Goal: Transaction & Acquisition: Book appointment/travel/reservation

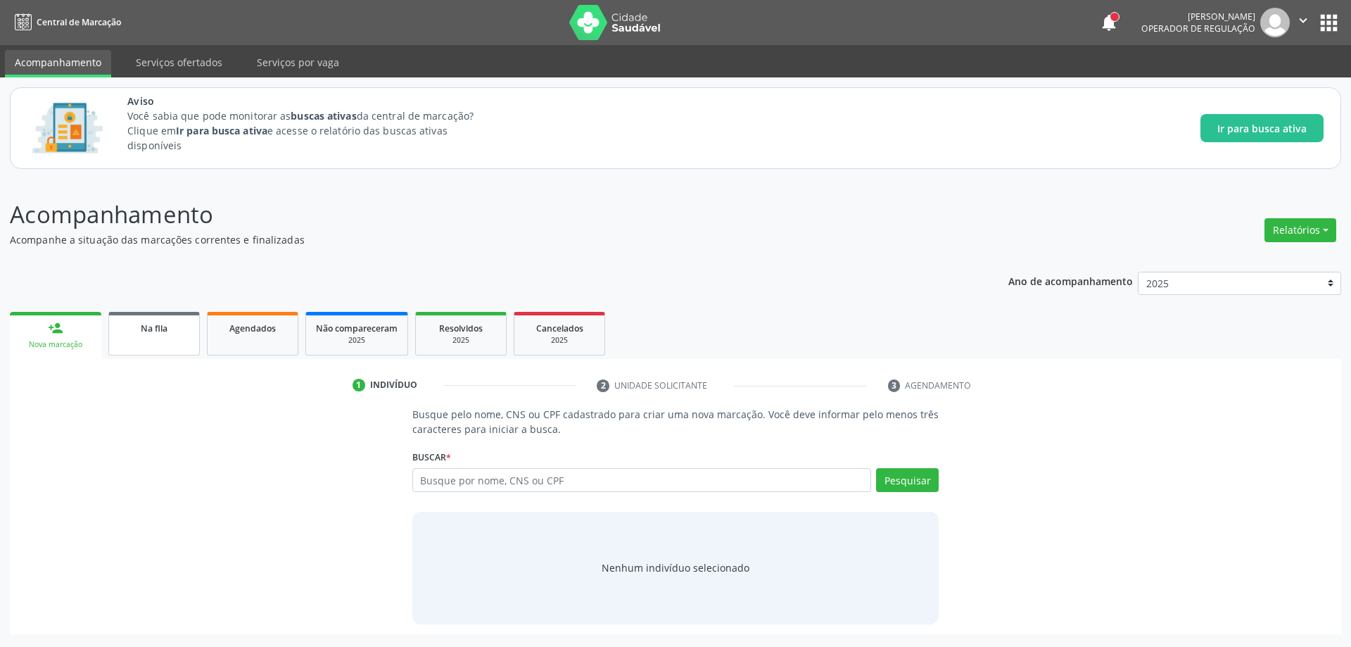
click at [148, 344] on link "Na fila" at bounding box center [153, 334] width 91 height 44
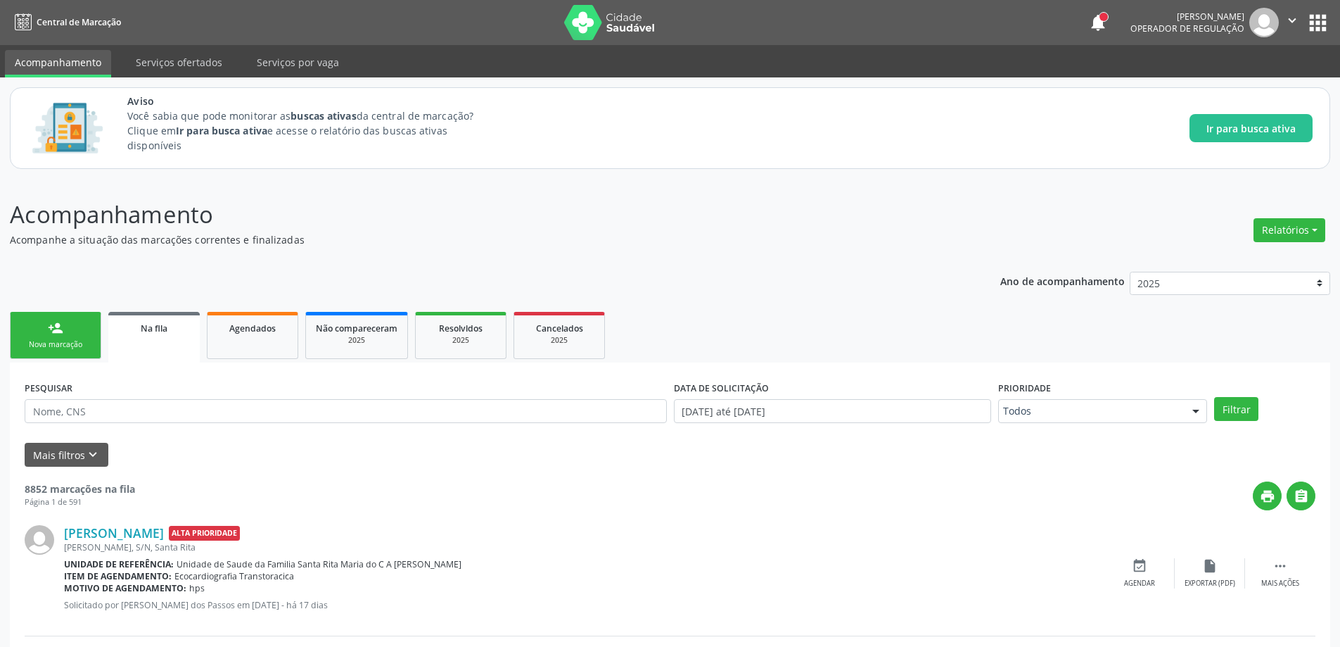
drag, startPoint x: 134, startPoint y: 408, endPoint x: 391, endPoint y: 505, distance: 275.2
click at [391, 505] on div "print " at bounding box center [725, 495] width 1181 height 29
click at [154, 332] on span "Na fila" at bounding box center [154, 328] width 27 height 12
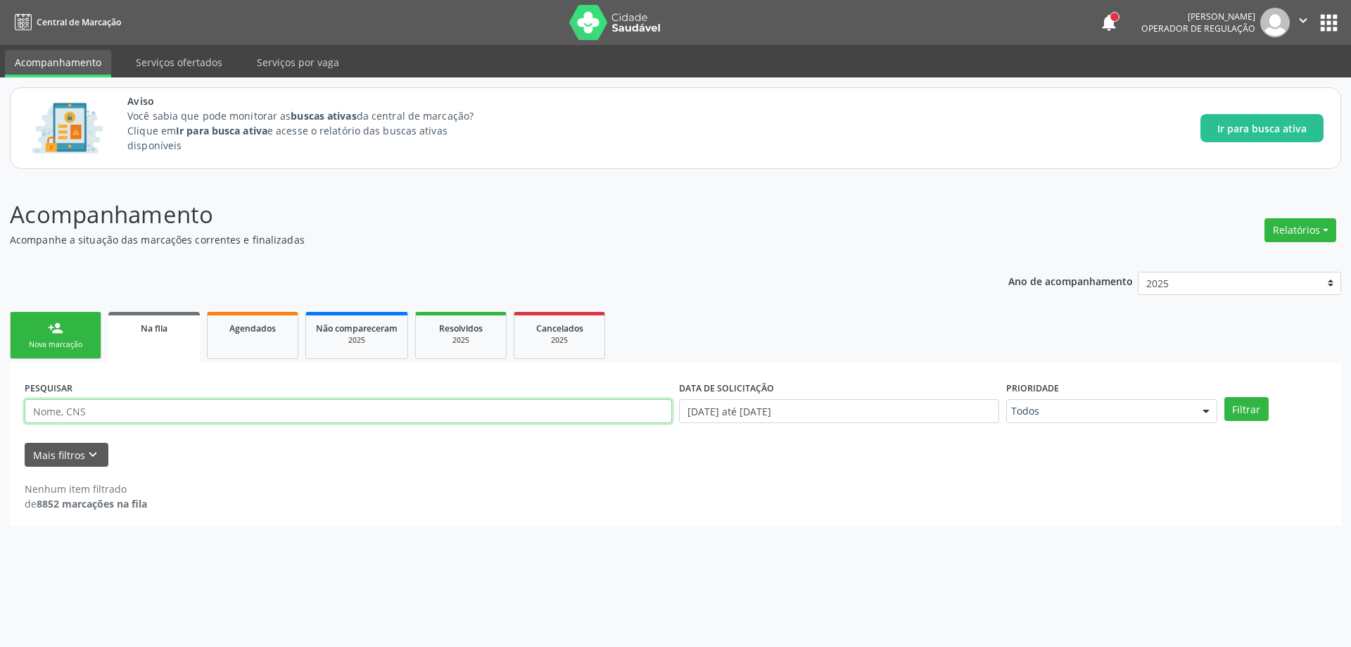
paste input "709003824033613"
type input "709003824033613"
click at [1243, 412] on button "Filtrar" at bounding box center [1246, 409] width 44 height 24
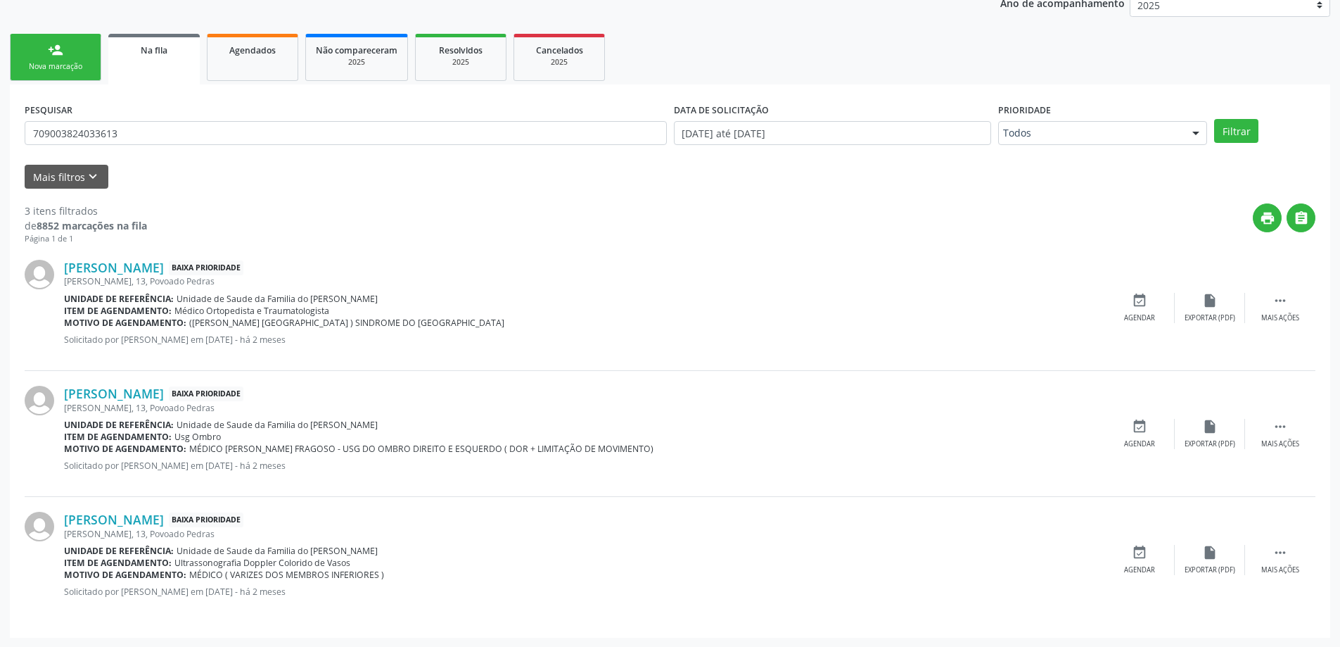
scroll to position [279, 0]
click at [1130, 429] on div "event_available Agendar" at bounding box center [1140, 433] width 70 height 30
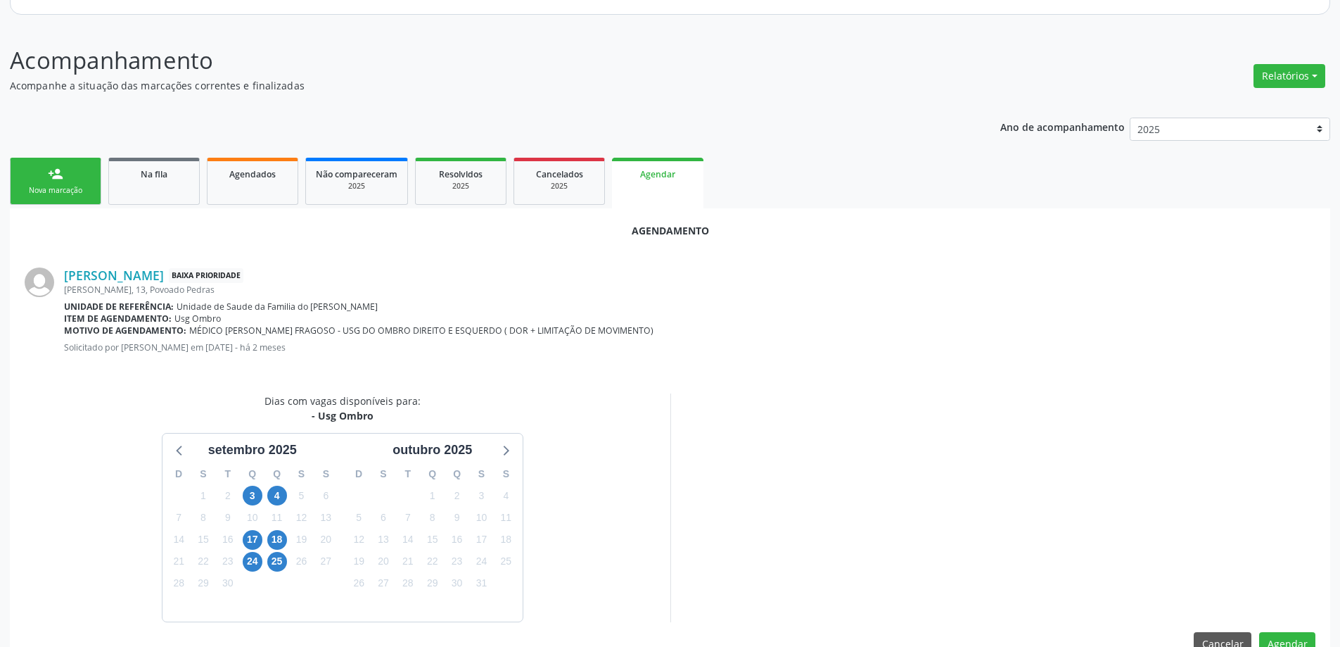
scroll to position [187, 0]
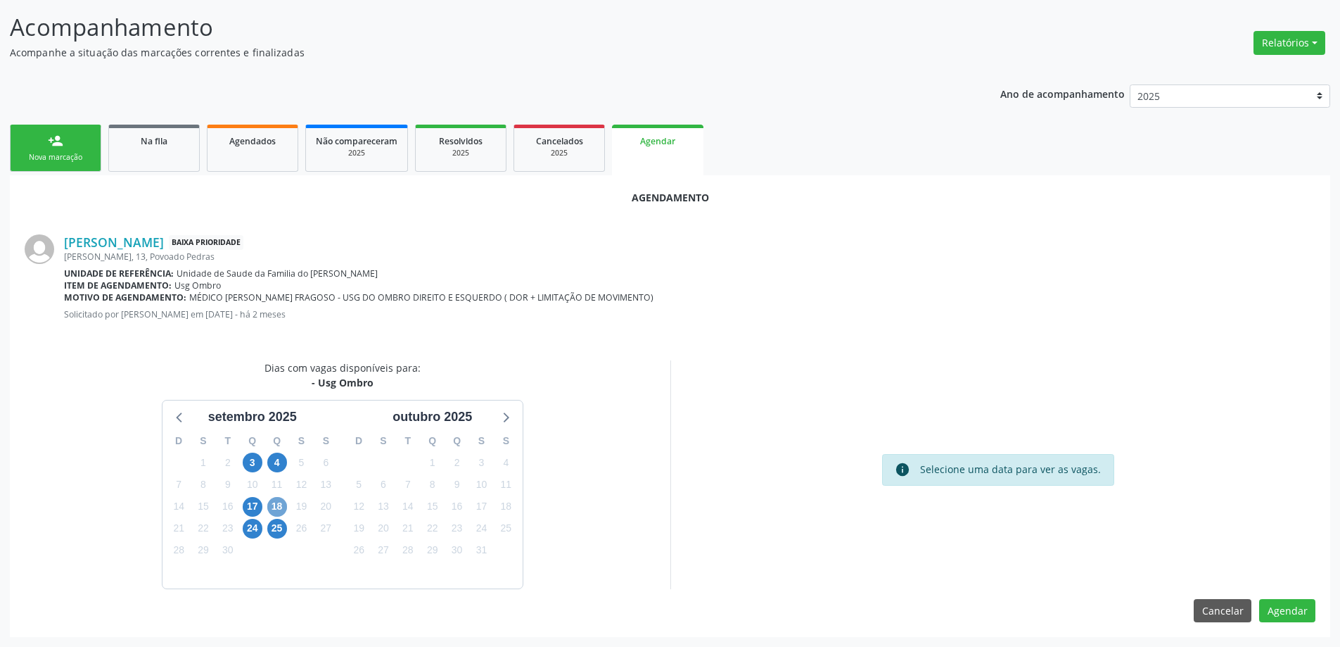
click at [277, 506] on span "18" at bounding box center [277, 507] width 20 height 20
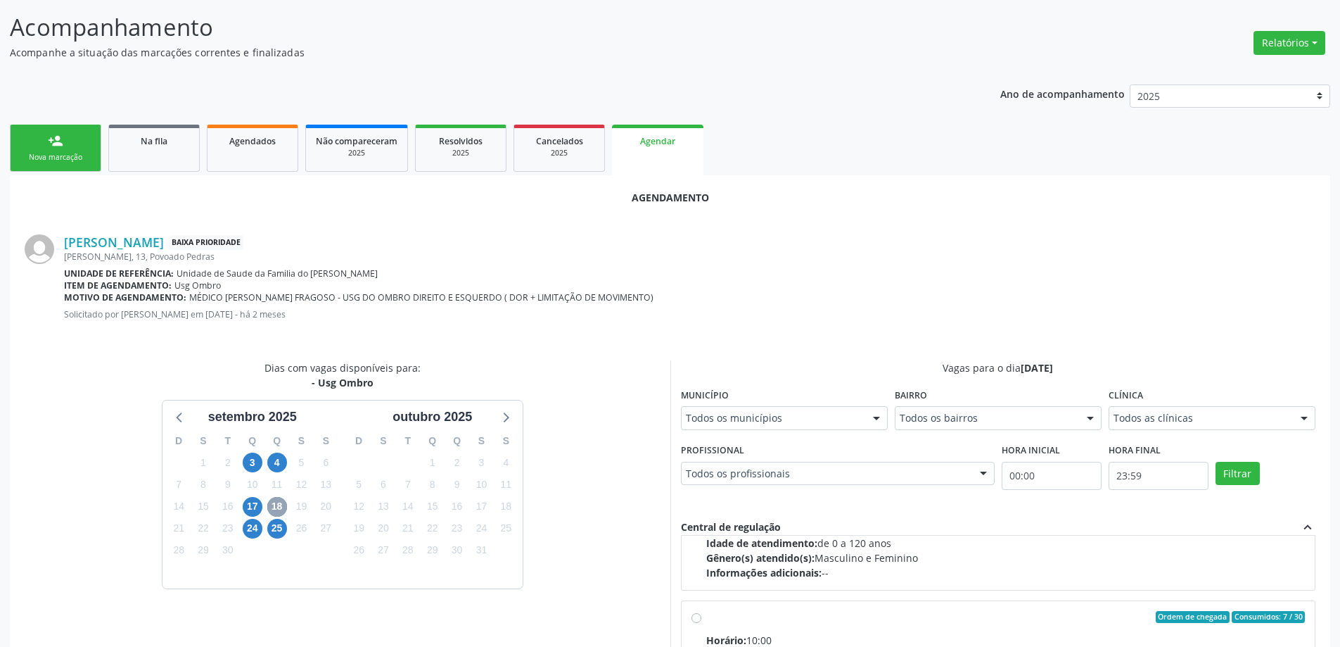
scroll to position [222, 0]
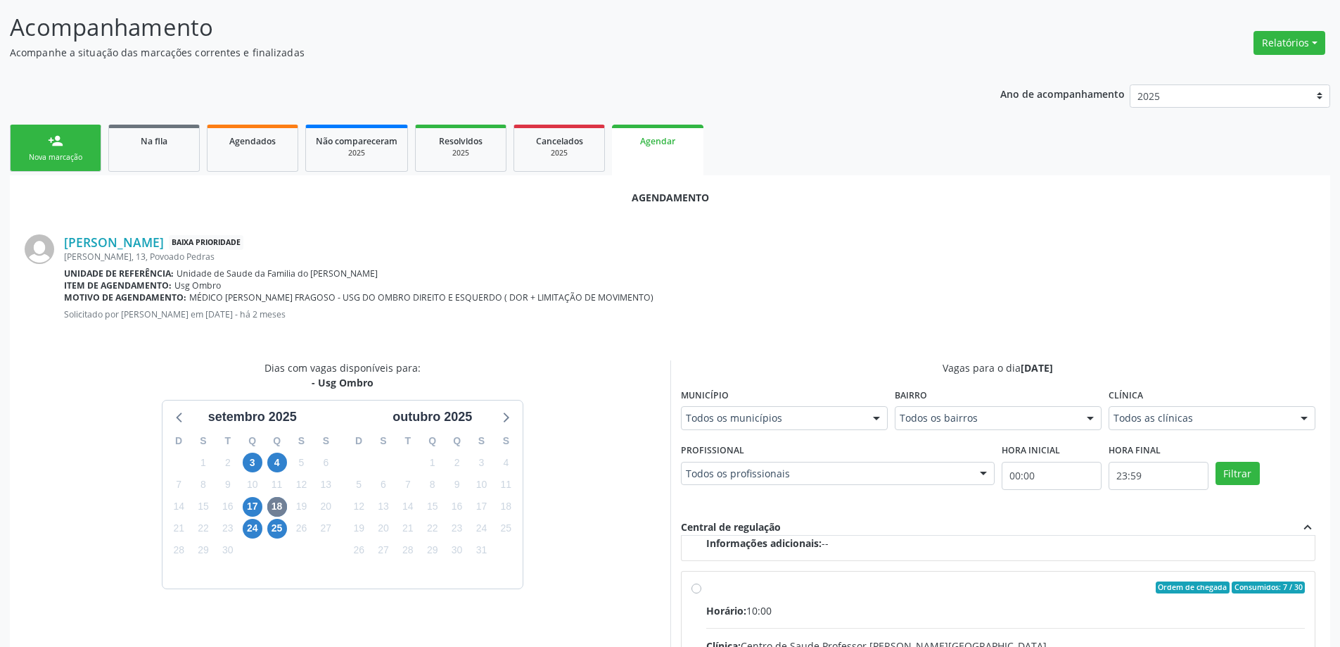
click at [692, 587] on input "Ordem de chegada Consumidos: 7 / 30 Horário: 10:00 Clínica: Centro de Saude Pro…" at bounding box center [697, 587] width 10 height 13
radio input "true"
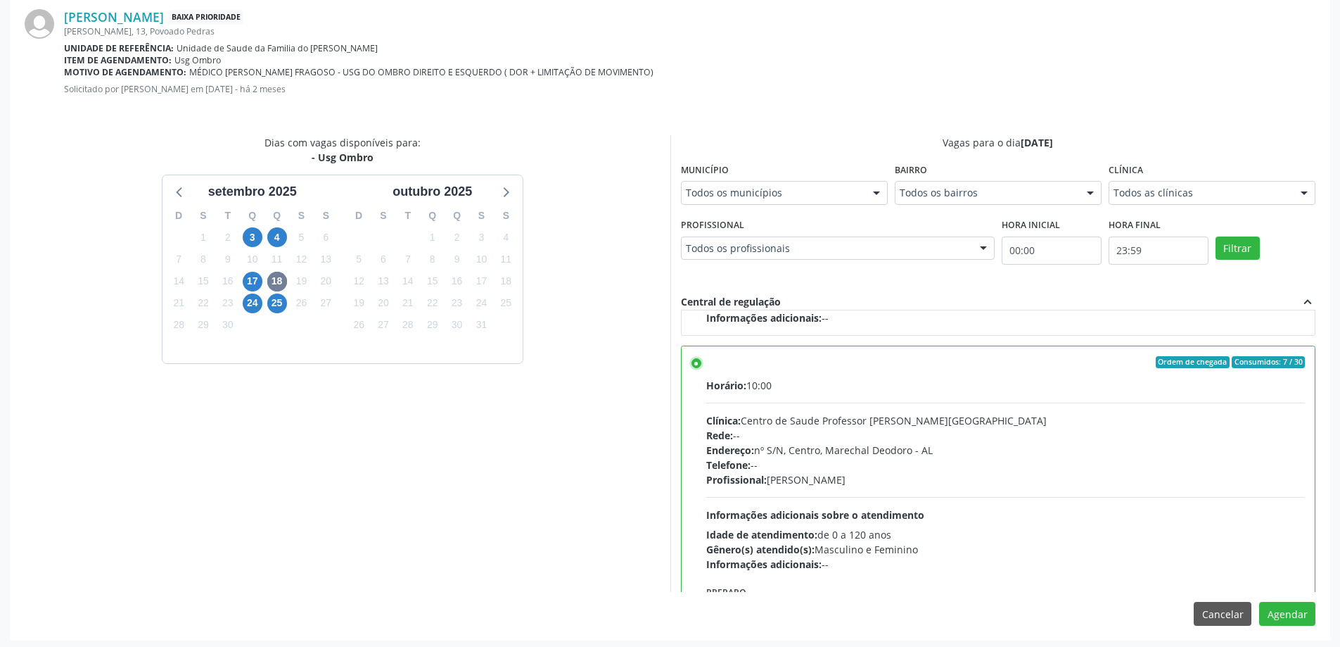
scroll to position [416, 0]
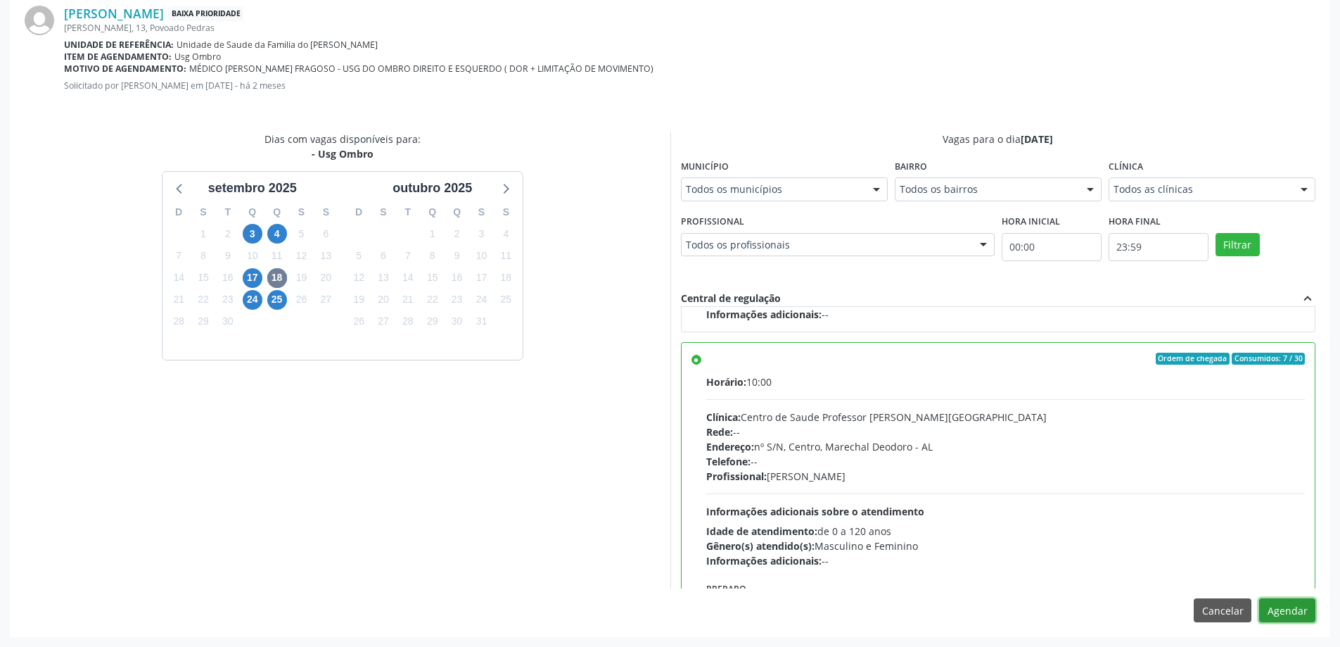
click at [1290, 602] on button "Agendar" at bounding box center [1287, 610] width 56 height 24
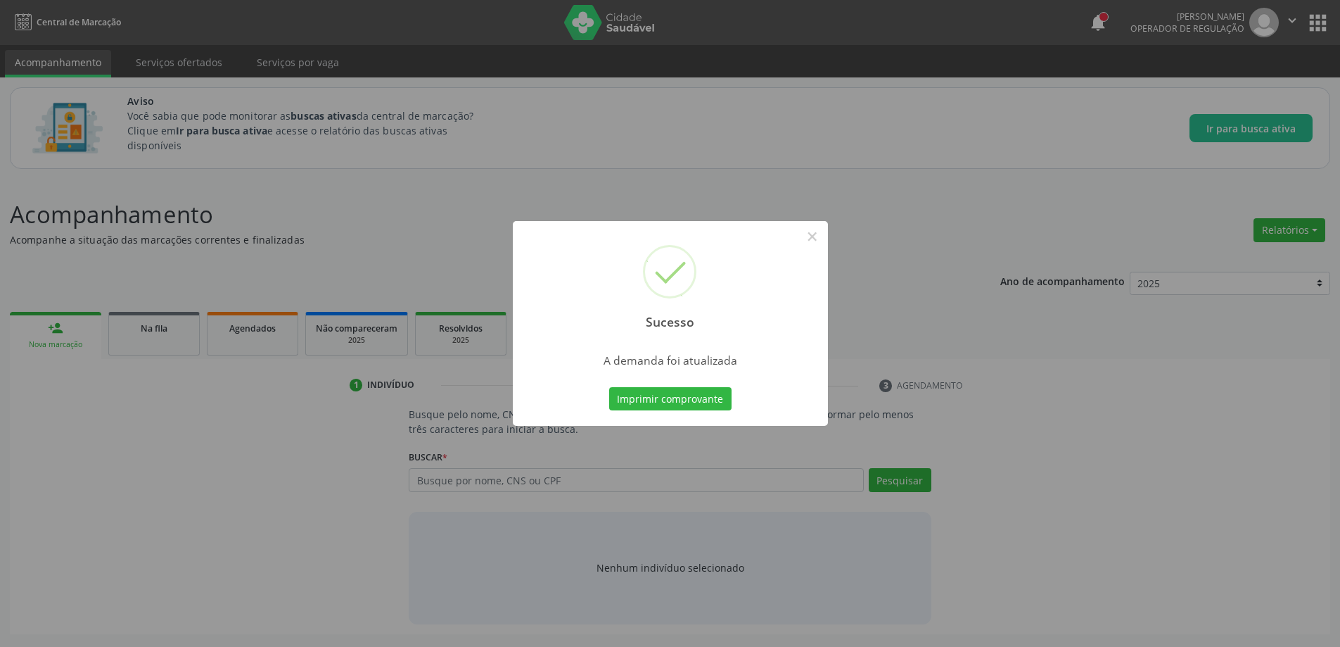
scroll to position [0, 0]
click at [815, 238] on button "×" at bounding box center [818, 236] width 24 height 24
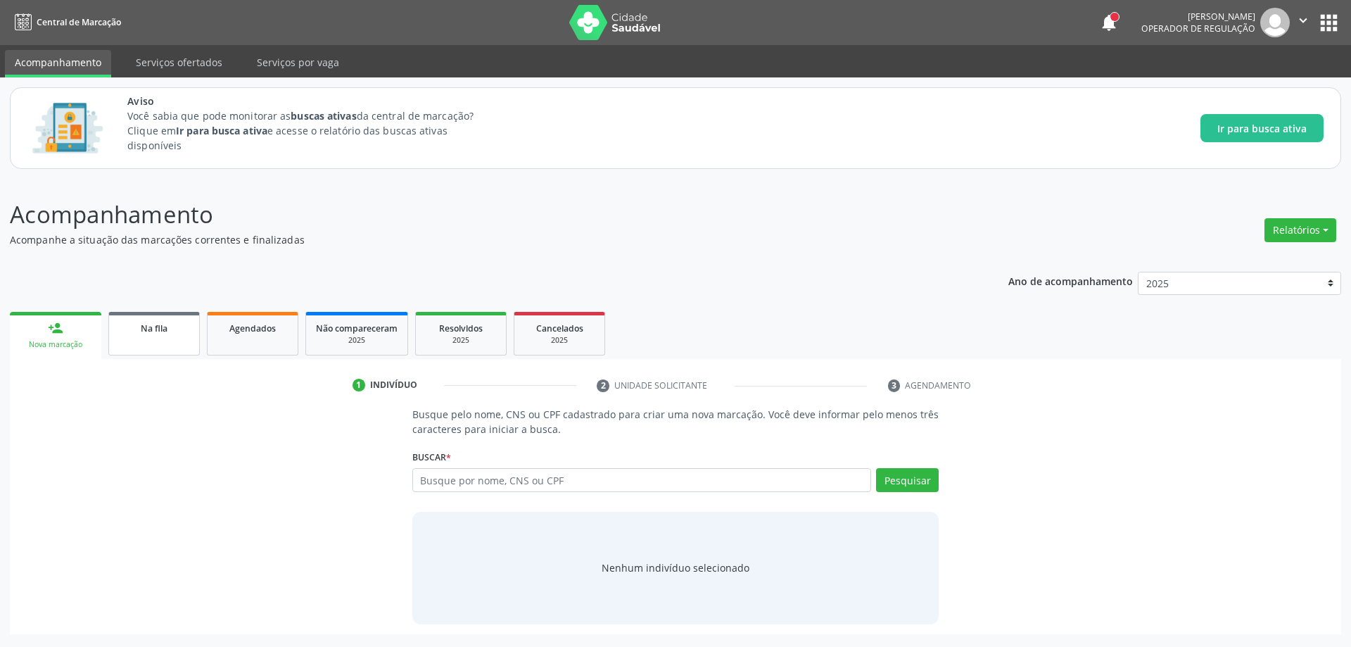
click at [154, 321] on div "Na fila" at bounding box center [154, 327] width 70 height 15
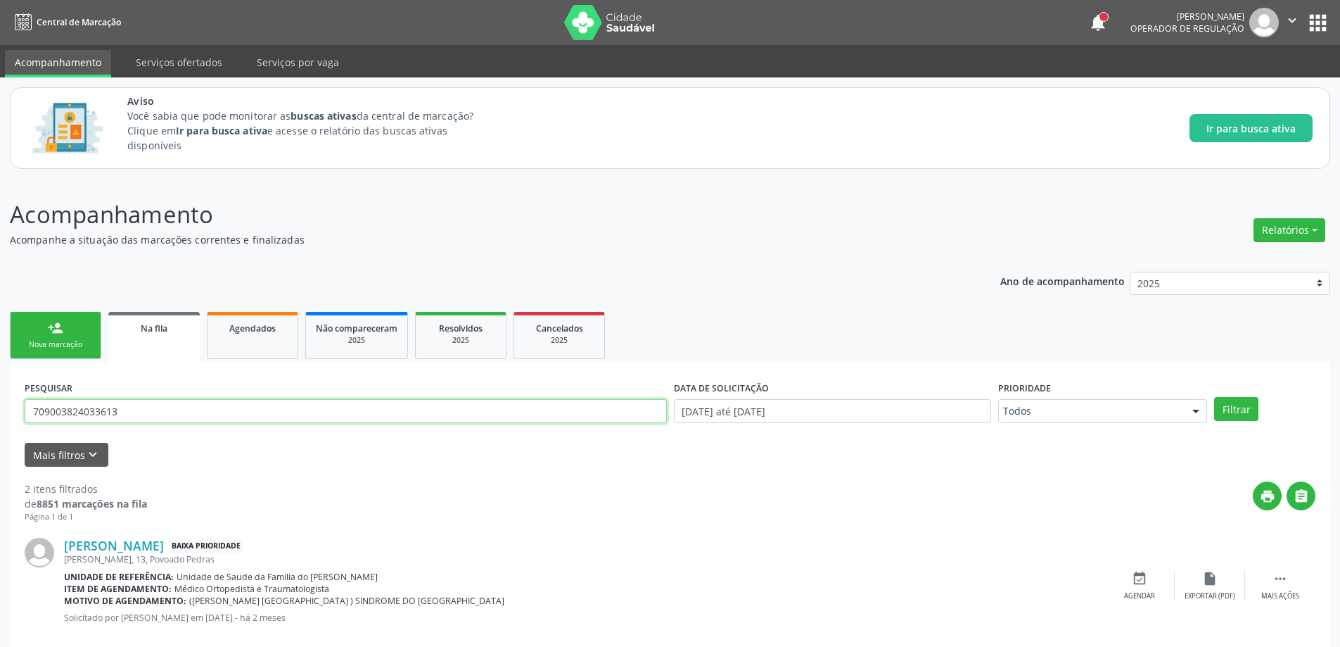
click at [193, 409] on input "709003824033613" at bounding box center [346, 411] width 642 height 24
type input "7"
paste input "704809090289844"
type input "704809090289844"
click at [1236, 417] on button "Filtrar" at bounding box center [1236, 409] width 44 height 24
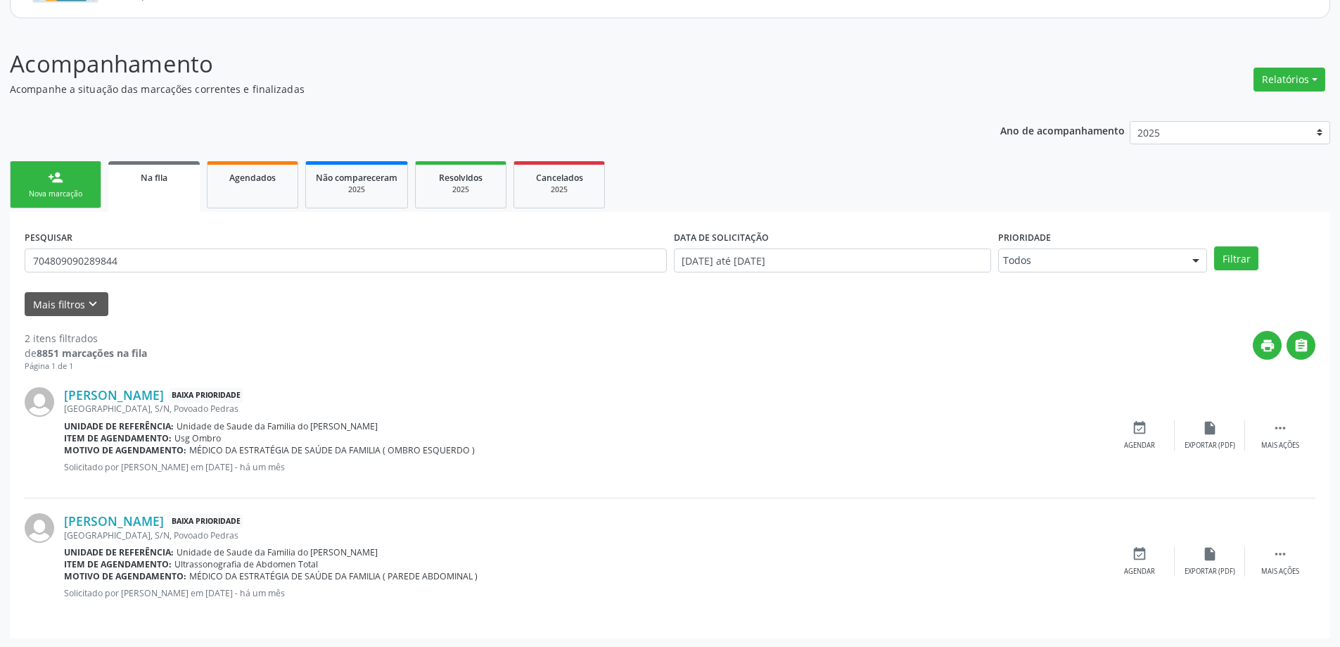
scroll to position [152, 0]
click at [1137, 427] on icon "event_available" at bounding box center [1139, 426] width 15 height 15
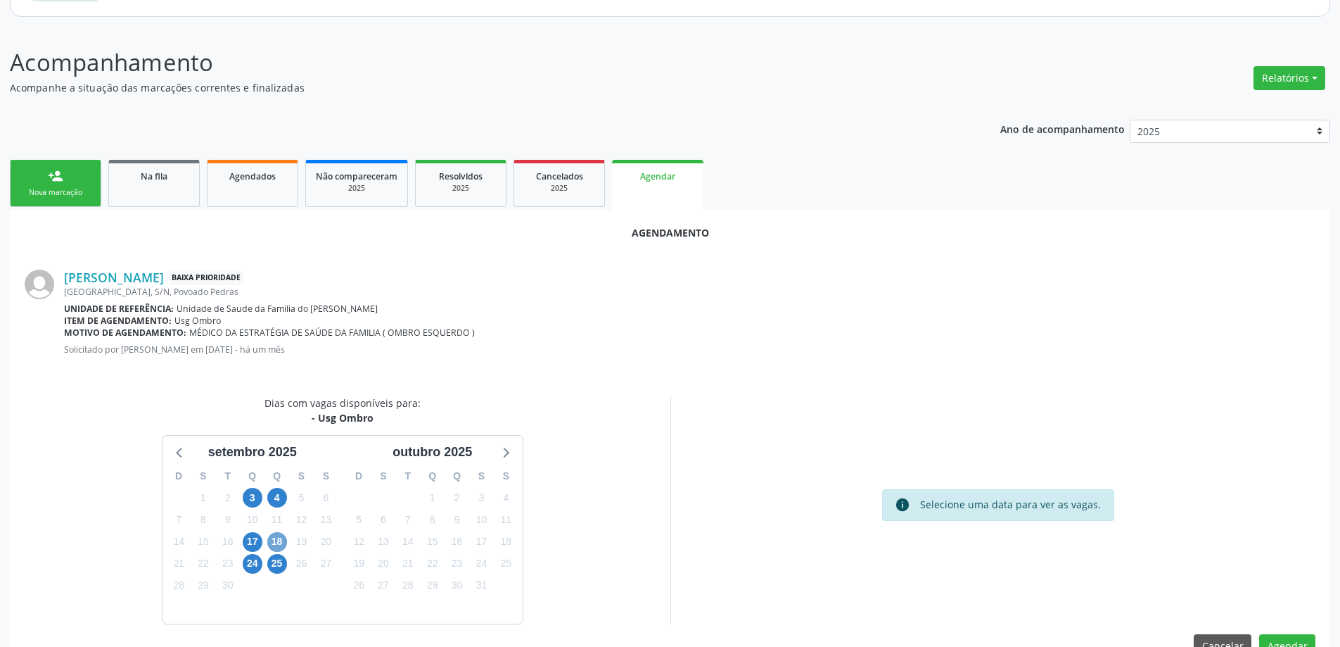
click at [273, 547] on span "18" at bounding box center [277, 542] width 20 height 20
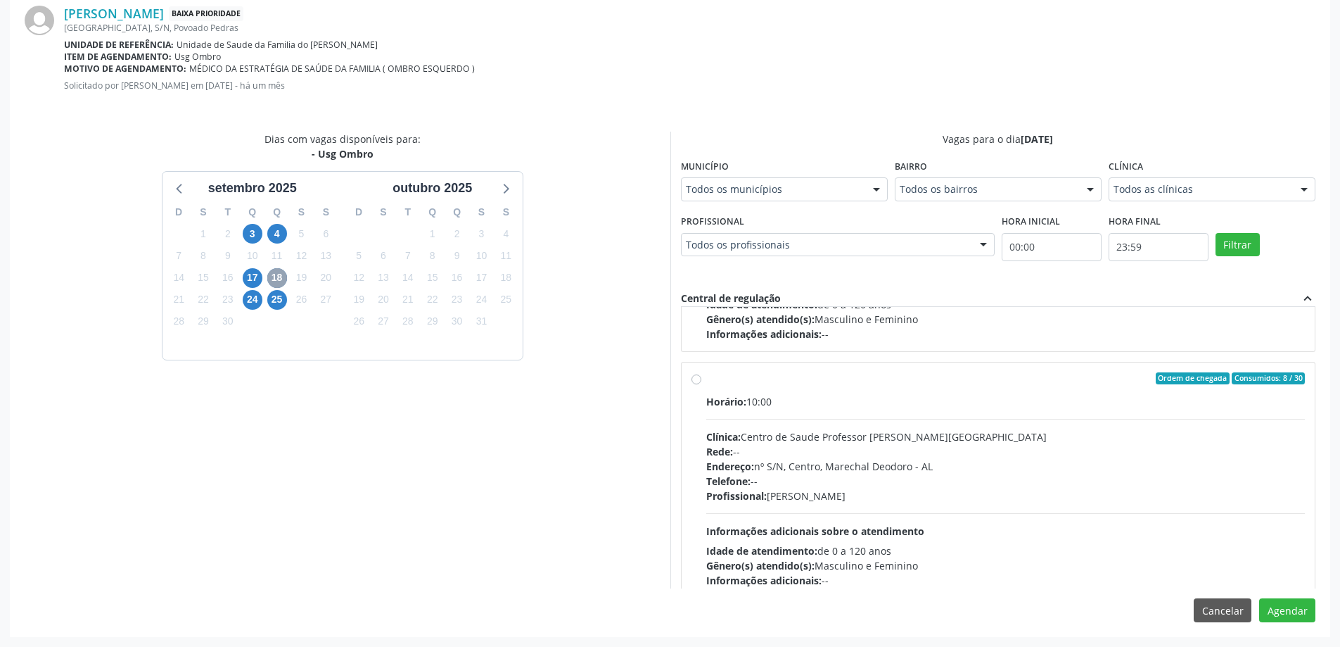
scroll to position [211, 0]
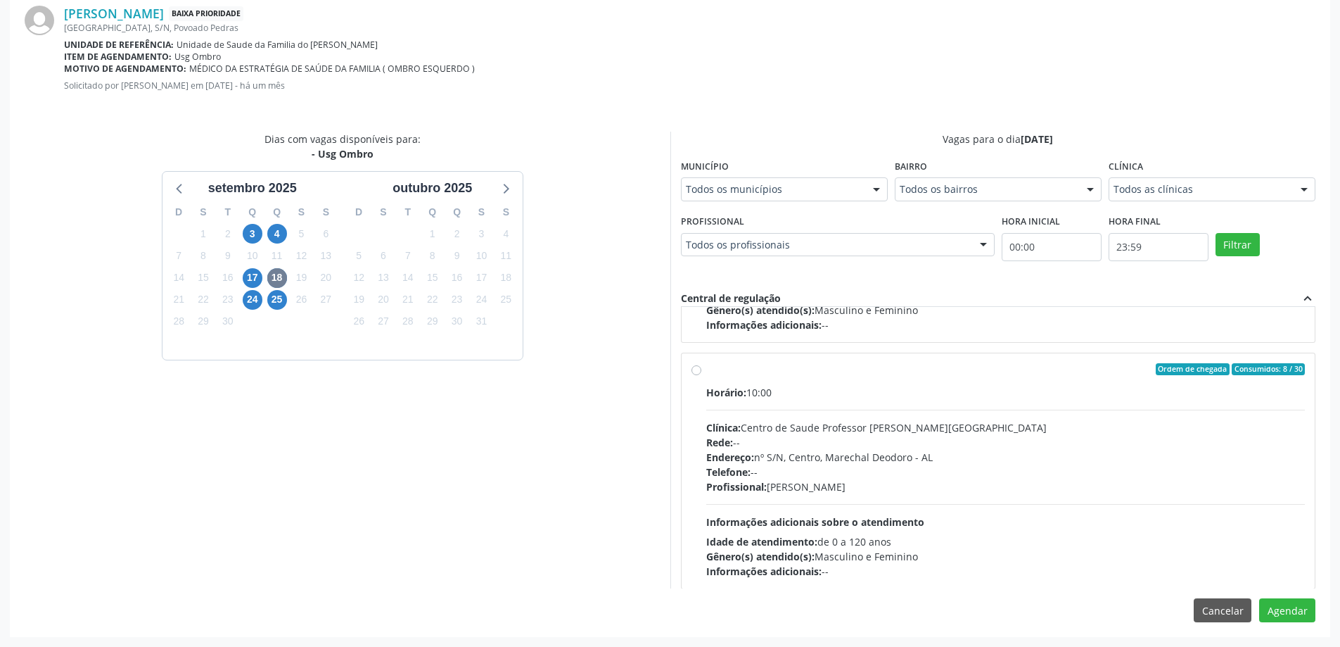
click at [706, 370] on label "Ordem de chegada Consumidos: 8 / 30 Horário: 10:00 Clínica: Centro de Saude Pro…" at bounding box center [1005, 471] width 599 height 216
click at [692, 370] on input "Ordem de chegada Consumidos: 8 / 30 Horário: 10:00 Clínica: Centro de Saude Pro…" at bounding box center [697, 369] width 10 height 13
radio input "true"
click at [1286, 610] on button "Agendar" at bounding box center [1287, 610] width 56 height 24
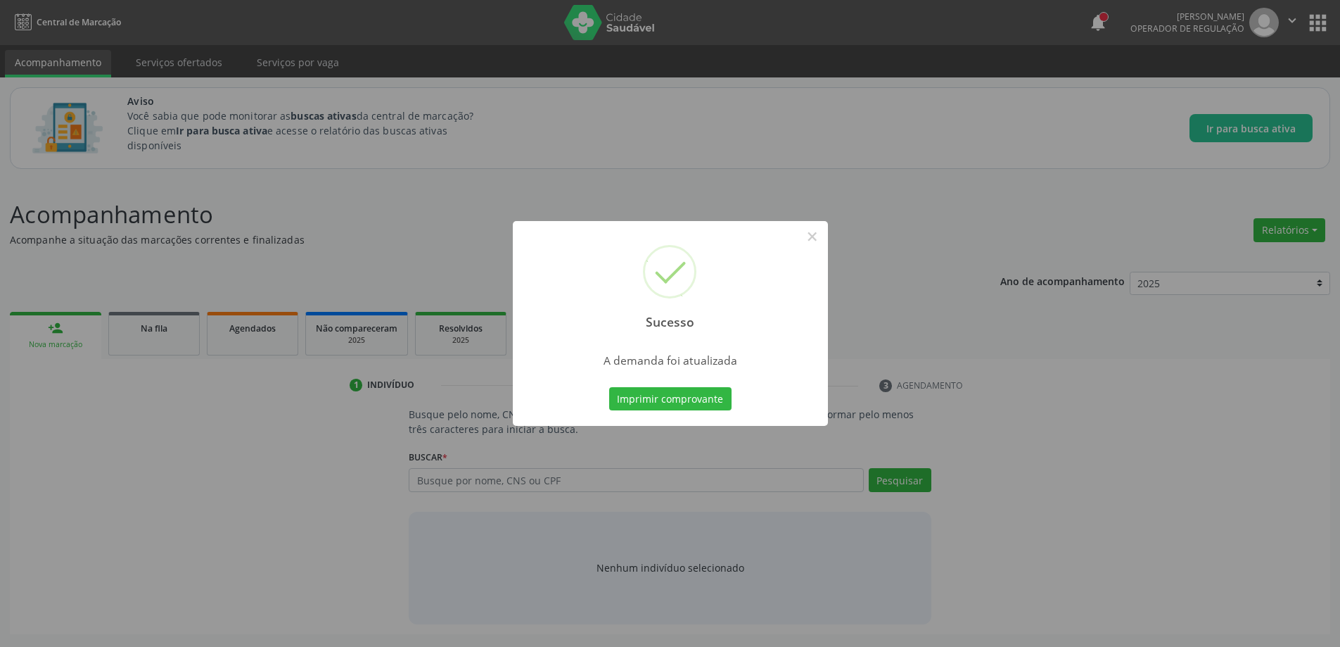
scroll to position [0, 0]
click at [823, 236] on button "×" at bounding box center [818, 236] width 24 height 24
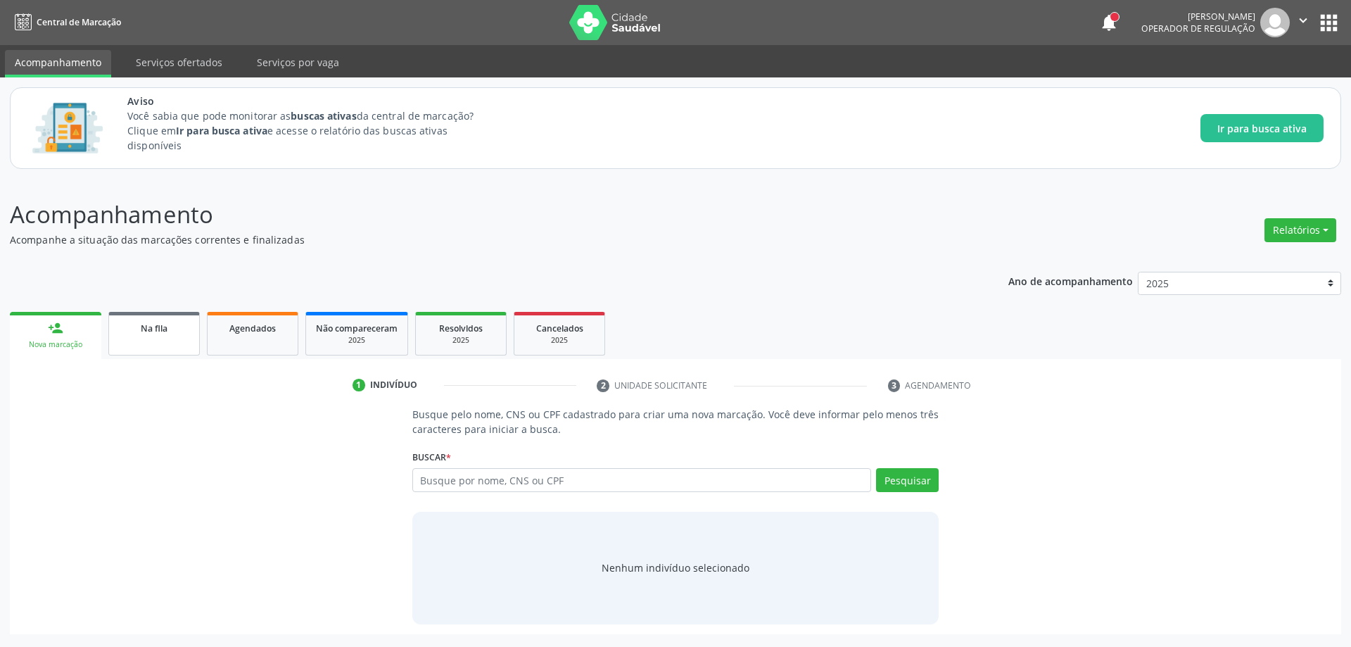
click at [141, 326] on span "Na fila" at bounding box center [154, 328] width 27 height 12
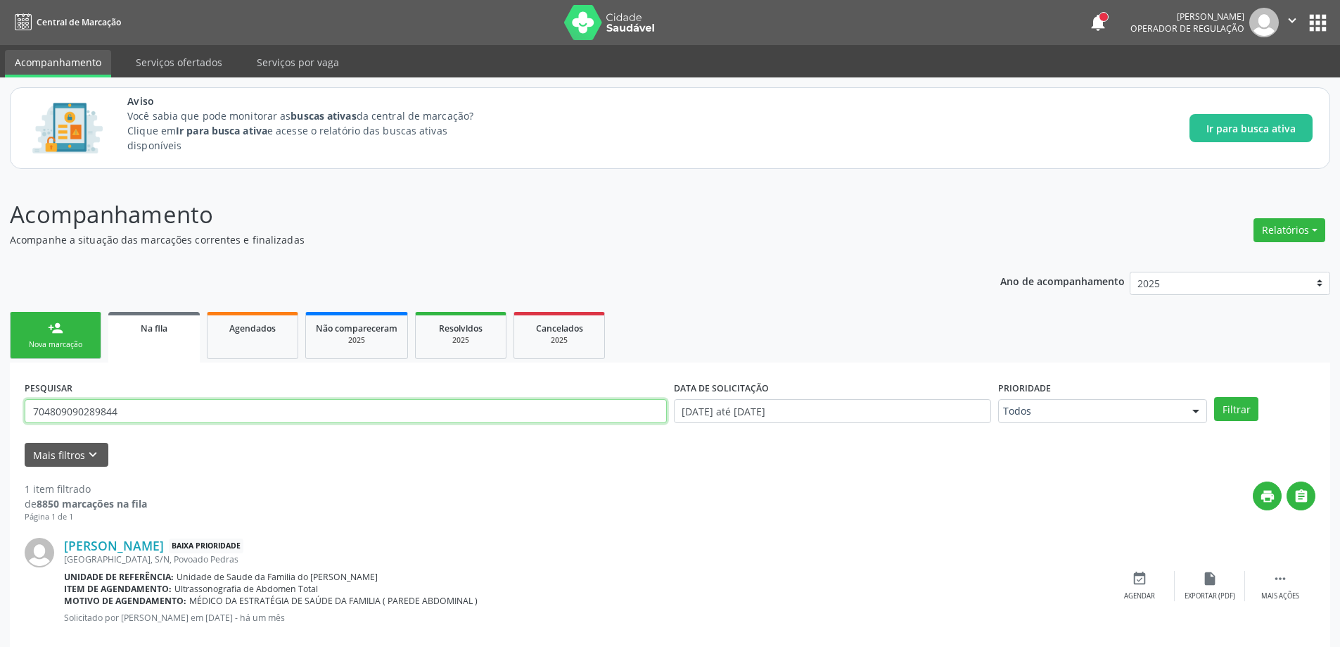
click at [179, 414] on input "704809090289844" at bounding box center [346, 411] width 642 height 24
type input "7"
paste input "705005439862450"
click at [51, 410] on input "705005439862450" at bounding box center [346, 411] width 642 height 24
type input "705005439862450"
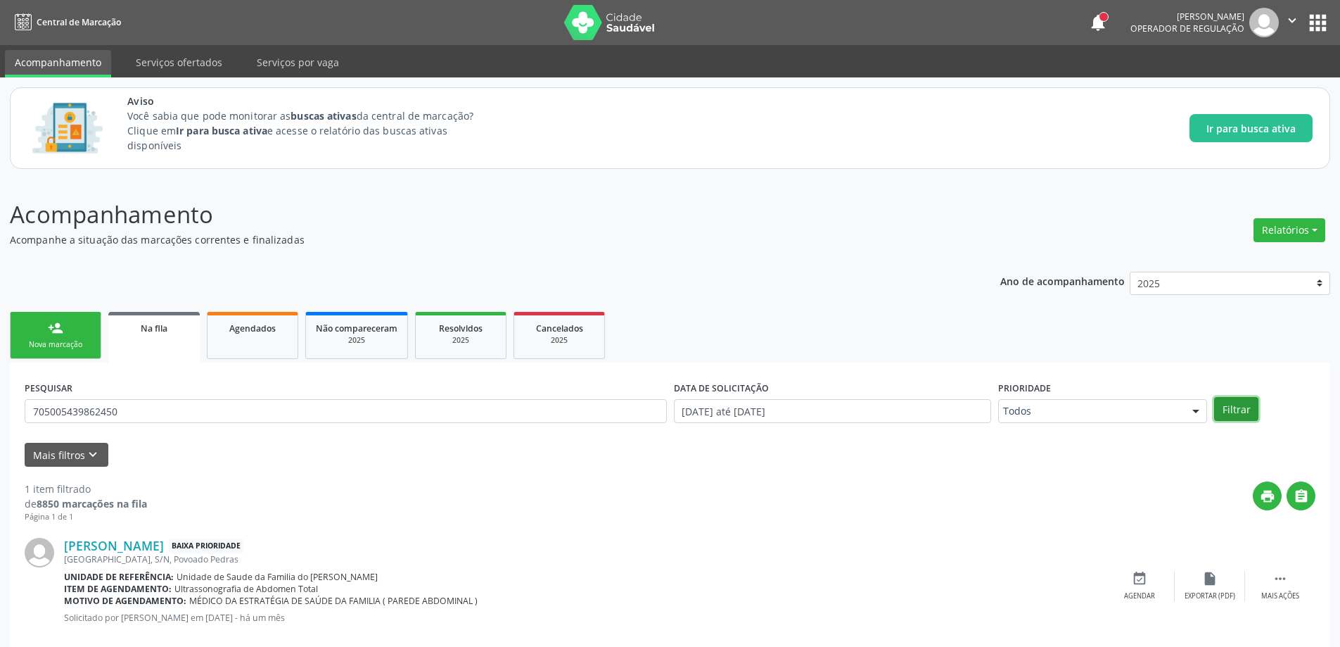
click at [1237, 406] on button "Filtrar" at bounding box center [1236, 409] width 44 height 24
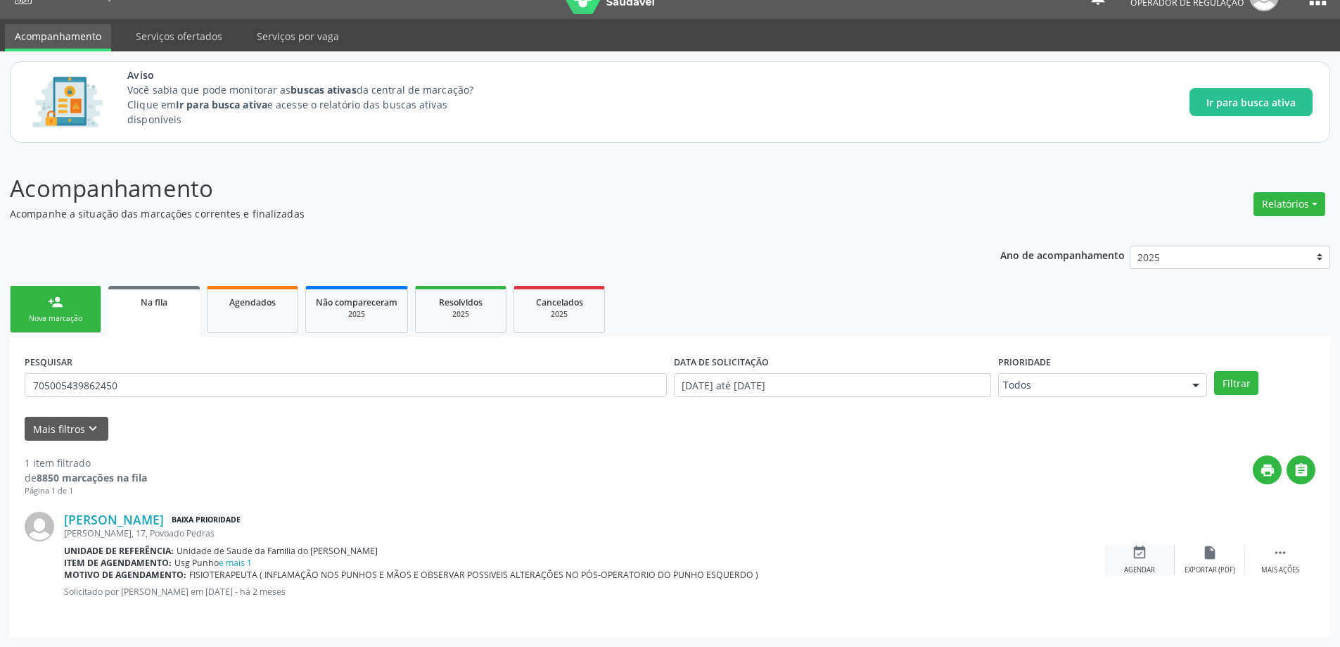
click at [1152, 571] on div "Agendar" at bounding box center [1139, 570] width 31 height 10
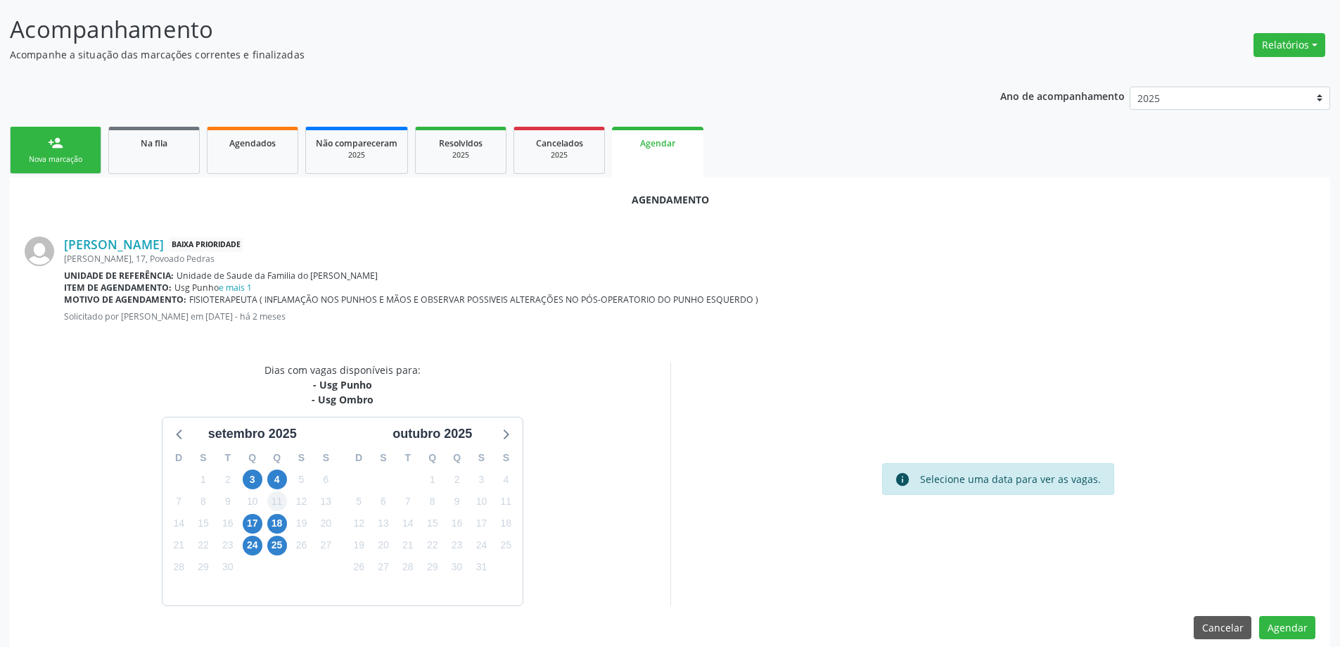
scroll to position [202, 0]
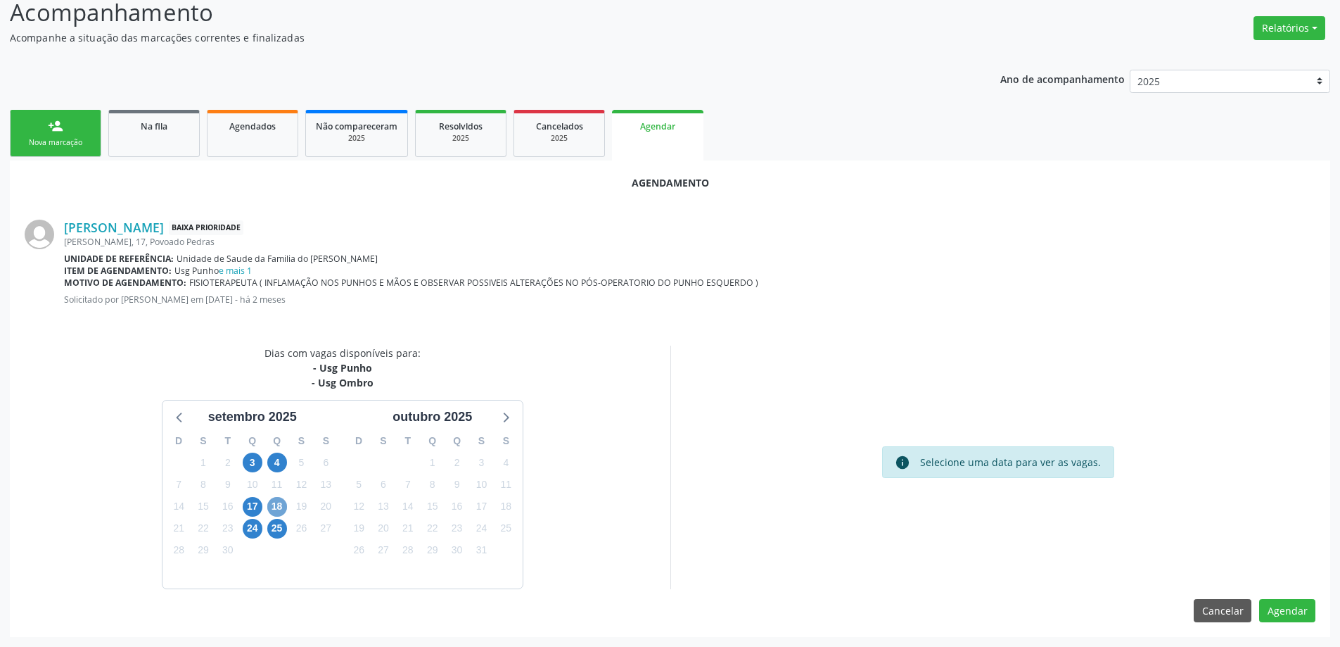
click at [283, 510] on span "18" at bounding box center [277, 507] width 20 height 20
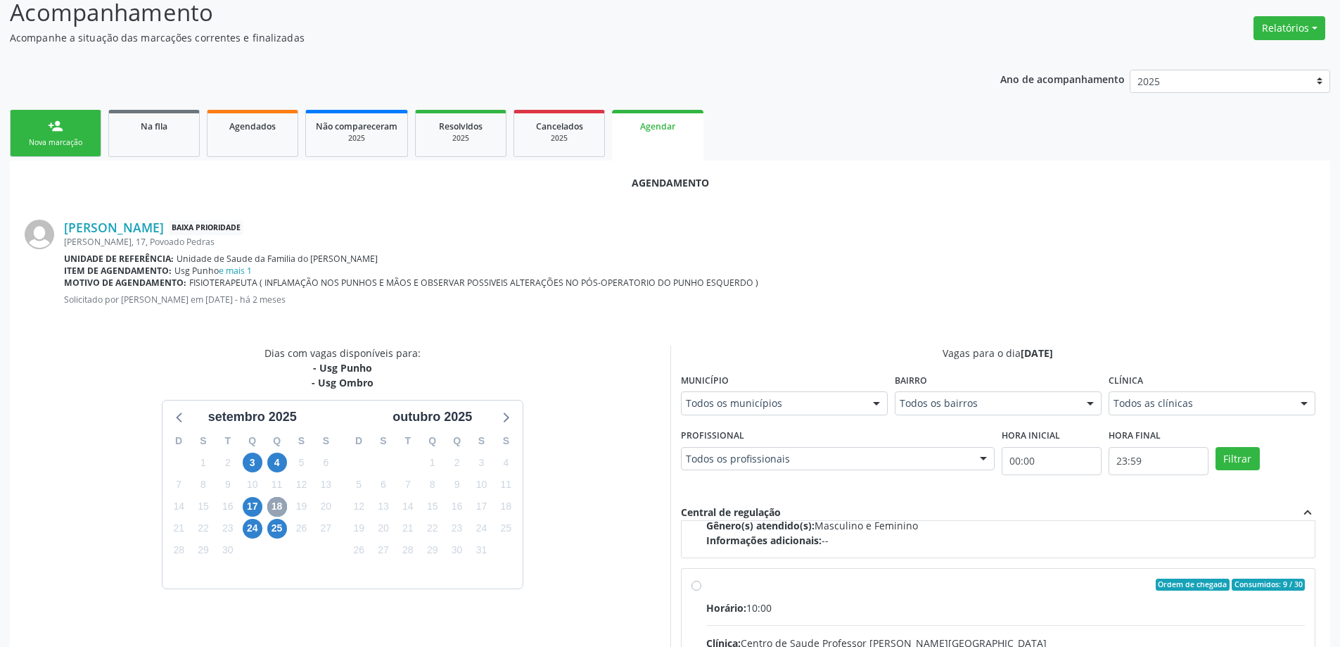
scroll to position [222, 0]
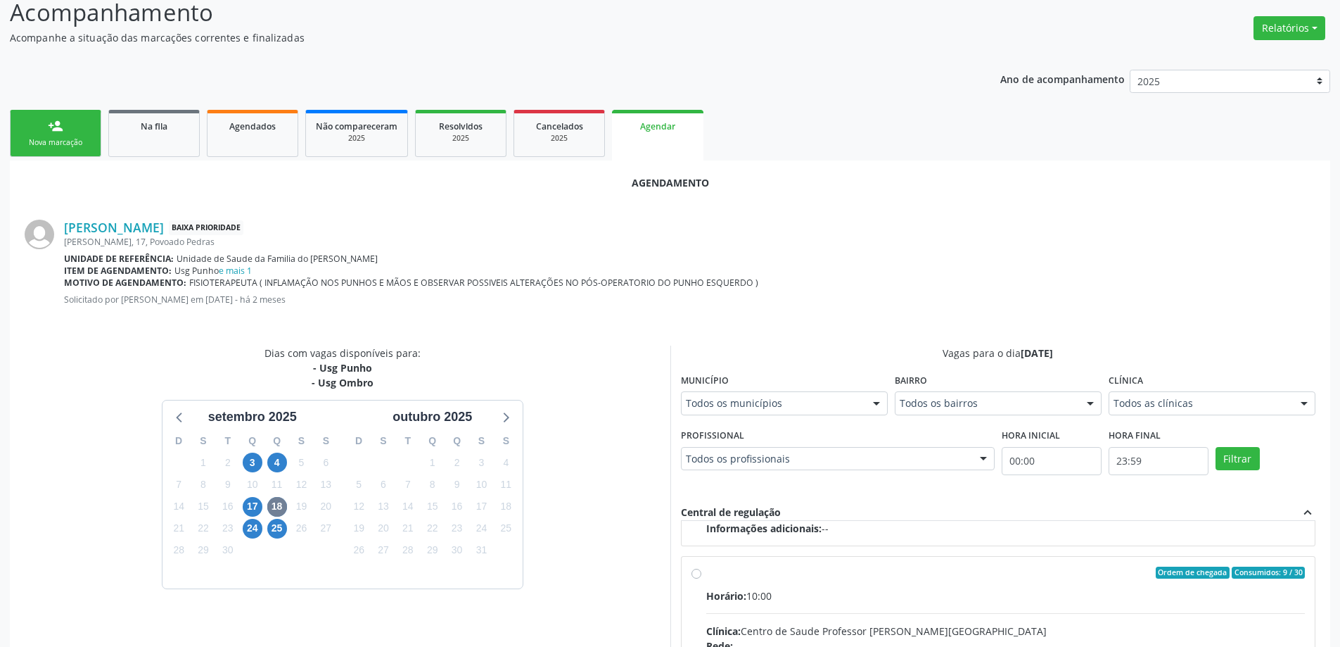
radio input "true"
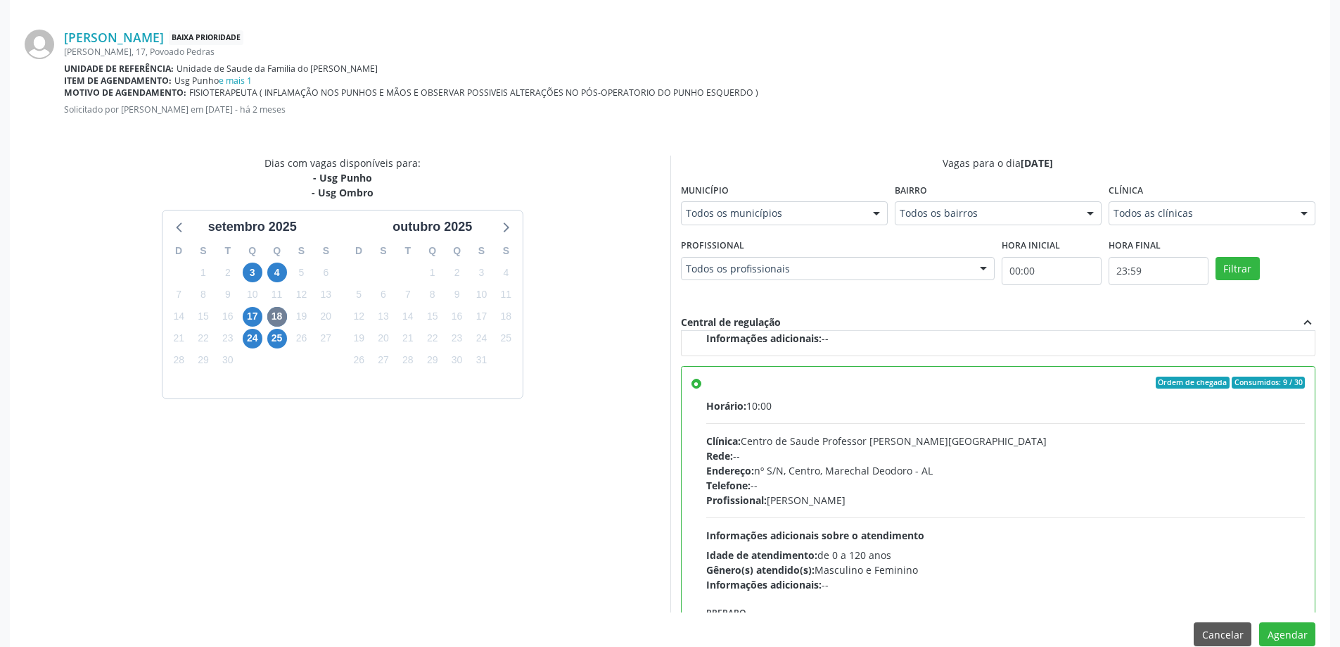
scroll to position [416, 0]
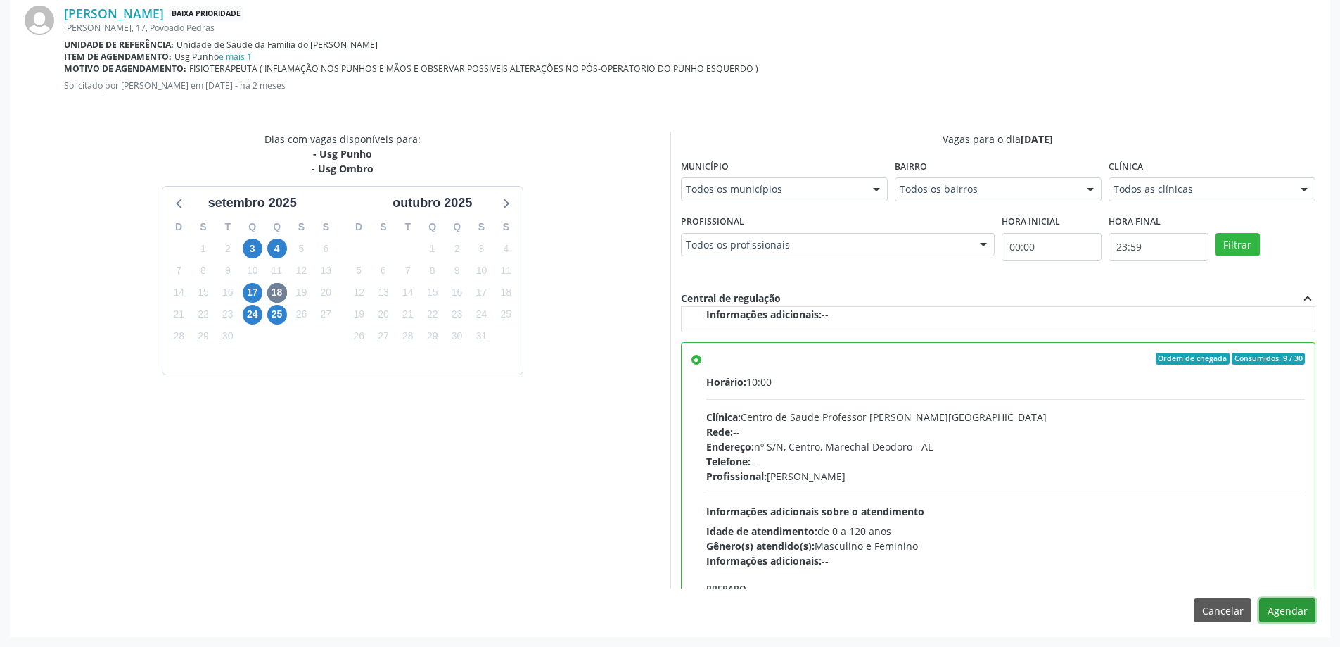
click at [1297, 612] on button "Agendar" at bounding box center [1287, 610] width 56 height 24
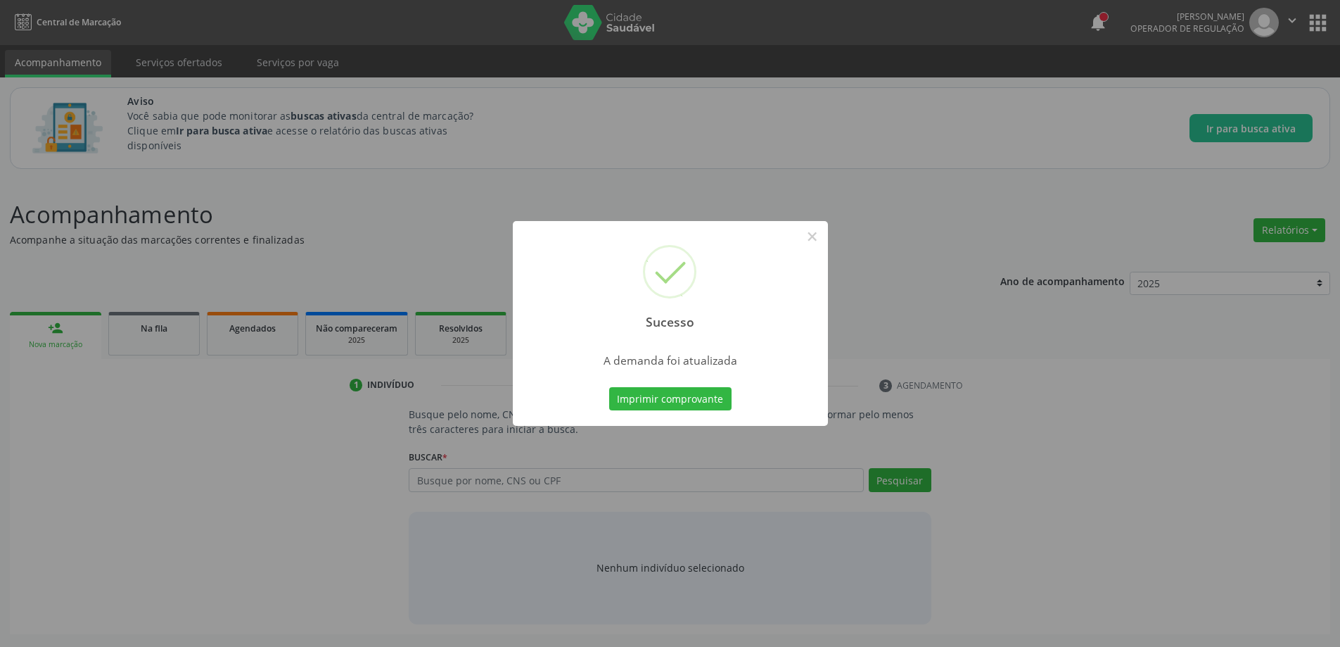
scroll to position [0, 0]
click at [821, 240] on button "×" at bounding box center [818, 236] width 24 height 24
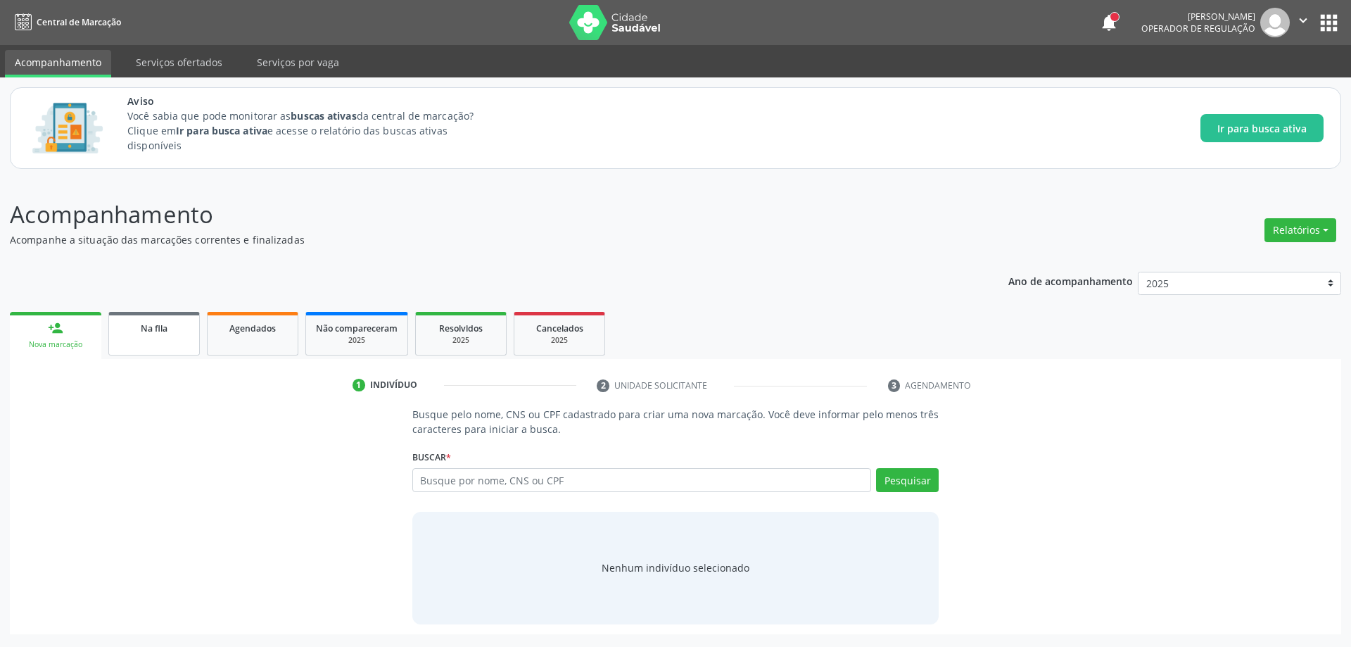
click at [186, 342] on link "Na fila" at bounding box center [153, 334] width 91 height 44
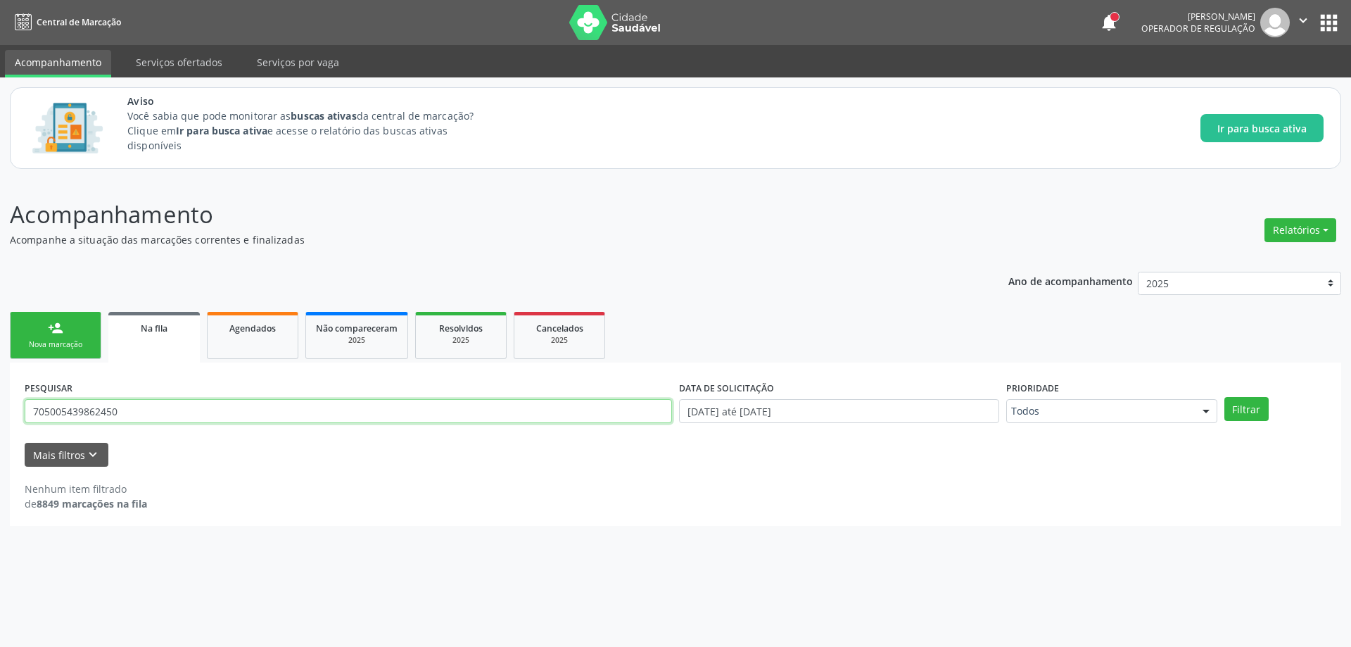
click at [173, 417] on input "705005439862450" at bounding box center [348, 411] width 647 height 24
type input "7"
paste input "700309938246240"
click at [1242, 414] on button "Filtrar" at bounding box center [1246, 409] width 44 height 24
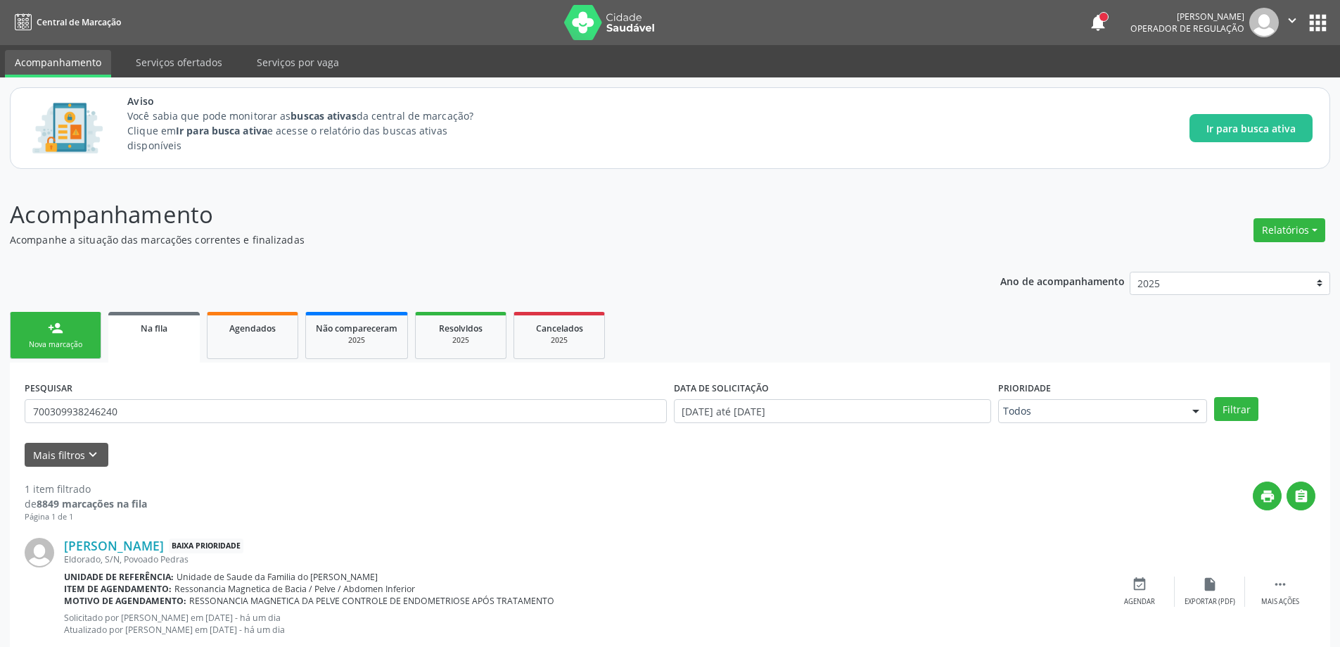
scroll to position [38, 0]
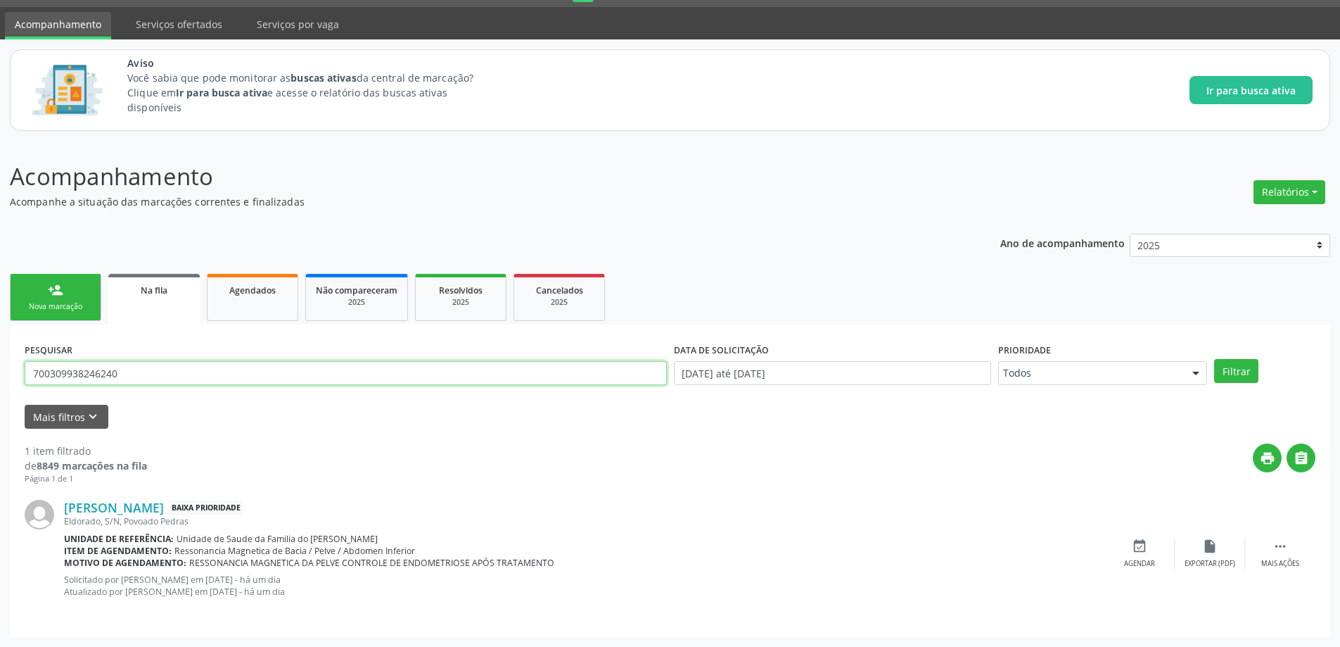
click at [125, 371] on input "700309938246240" at bounding box center [346, 373] width 642 height 24
click at [140, 303] on link "Na fila" at bounding box center [153, 299] width 91 height 51
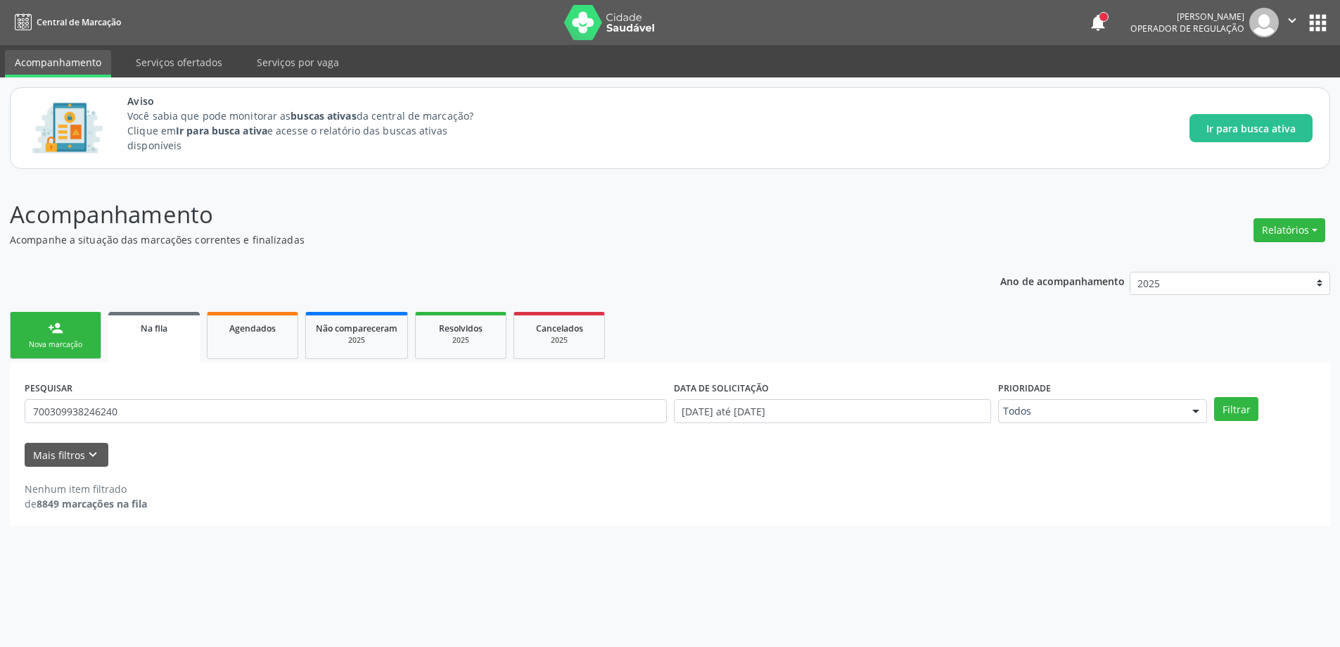
scroll to position [0, 0]
click at [153, 415] on input "700309938246240" at bounding box center [348, 411] width 647 height 24
type input "7"
paste input "702109848395970"
click at [49, 412] on input "702109848395970" at bounding box center [348, 411] width 647 height 24
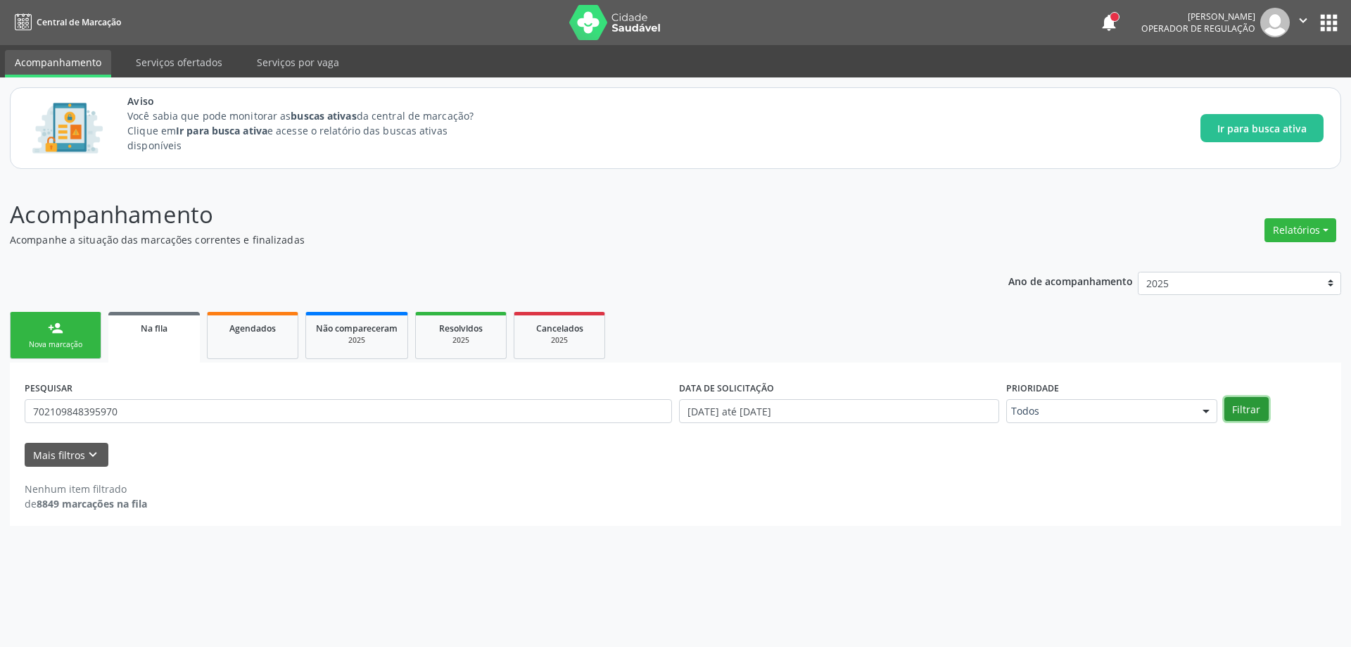
click at [1247, 409] on button "Filtrar" at bounding box center [1246, 409] width 44 height 24
click at [151, 350] on link "Na fila" at bounding box center [153, 337] width 91 height 51
click at [152, 404] on input "702109848395970" at bounding box center [348, 411] width 647 height 24
type input "7"
paste input "706906191329933"
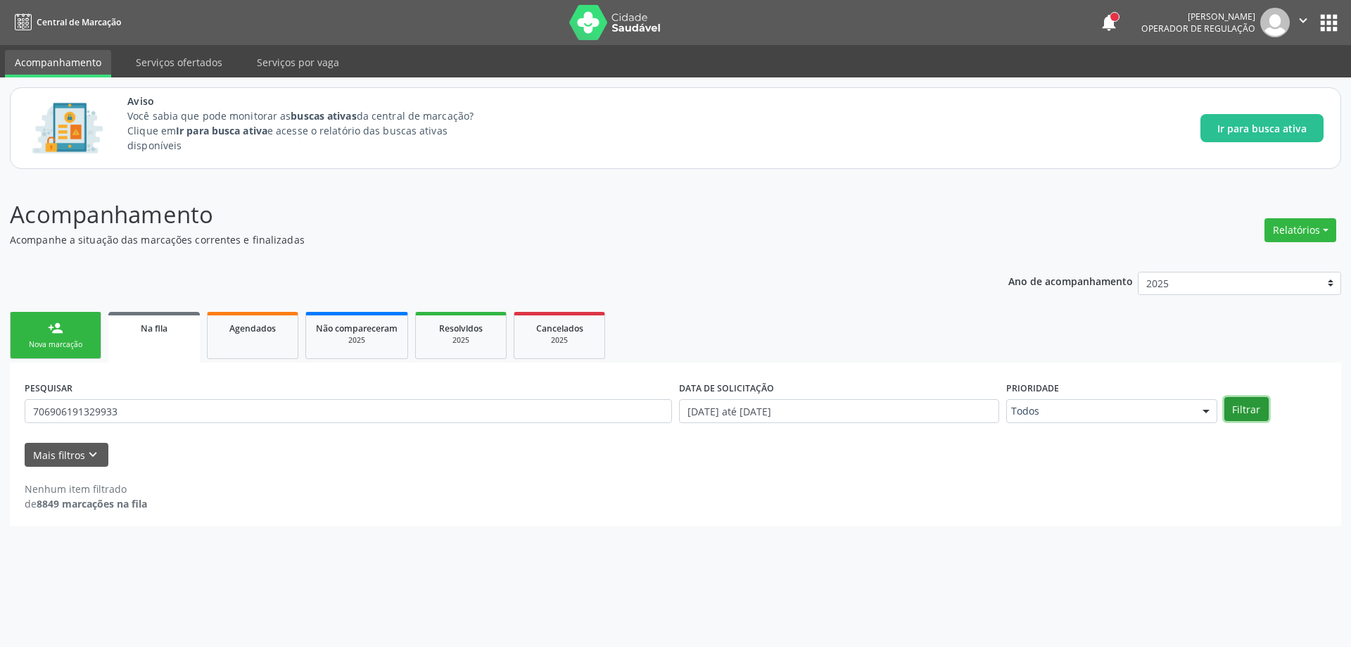
click at [1238, 419] on button "Filtrar" at bounding box center [1246, 409] width 44 height 24
click at [147, 346] on link "Na fila" at bounding box center [153, 337] width 91 height 51
click at [152, 403] on input "706906191329933" at bounding box center [348, 411] width 647 height 24
type input "7"
paste input "706906191329933"
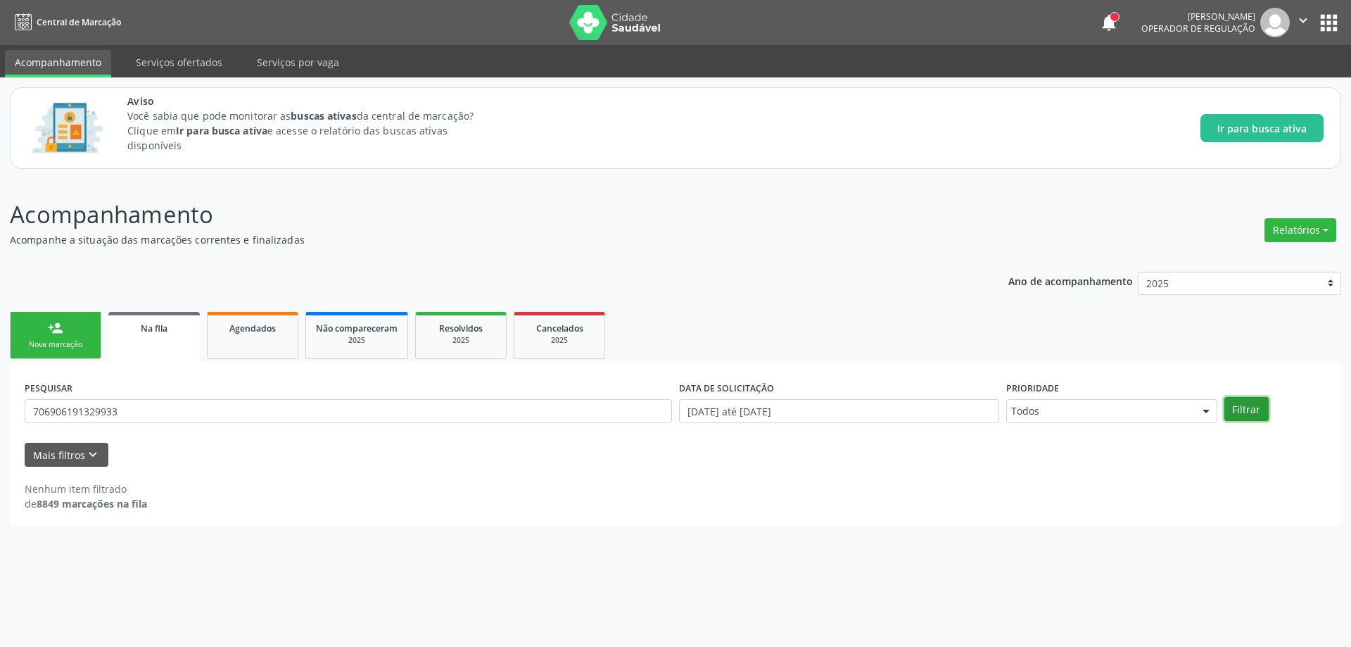
click at [1241, 405] on button "Filtrar" at bounding box center [1246, 409] width 44 height 24
click at [165, 419] on input "706906191329933" at bounding box center [348, 411] width 647 height 24
type input "7"
paste input "704209784099182"
click at [1244, 410] on button "Filtrar" at bounding box center [1246, 409] width 44 height 24
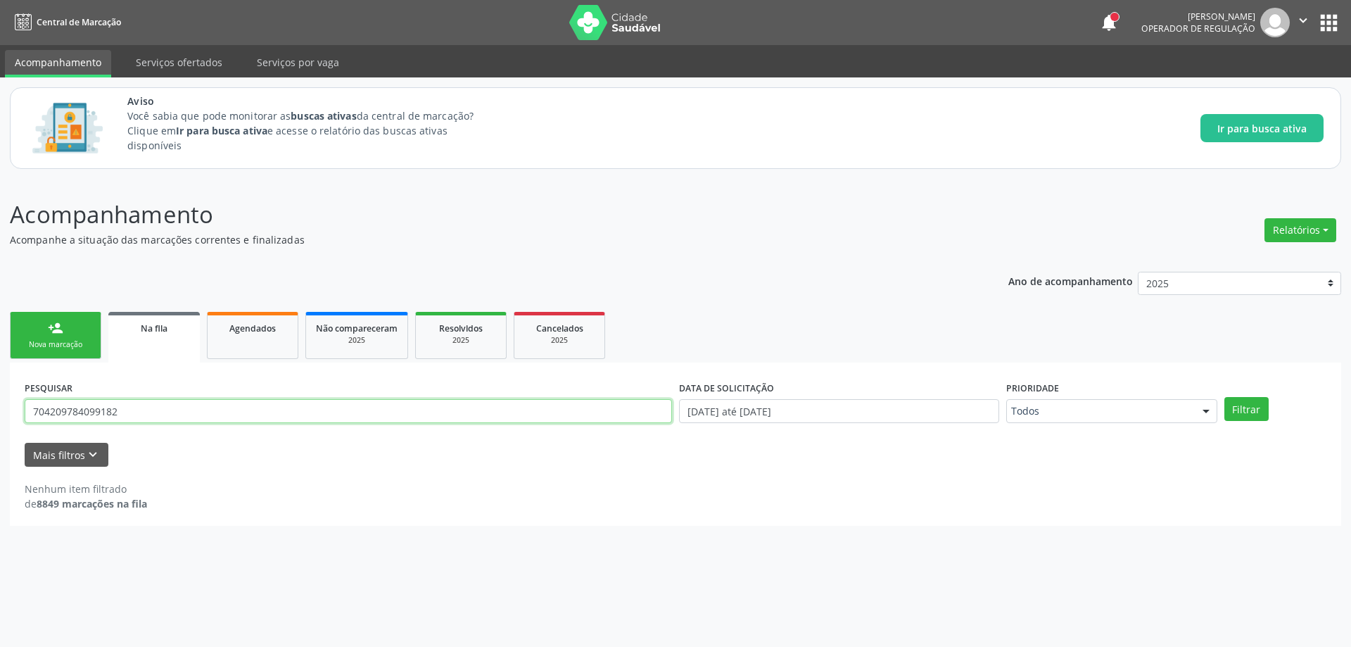
click at [148, 409] on input "704209784099182" at bounding box center [348, 411] width 647 height 24
type input "7"
paste input "708403261268065"
type input "708403261268065"
click at [1254, 421] on div "PESQUISAR 708403261268065 DATA DE SOLICITAÇÃO [DATE] até [DATE] Prioridade Todo…" at bounding box center [675, 404] width 1309 height 55
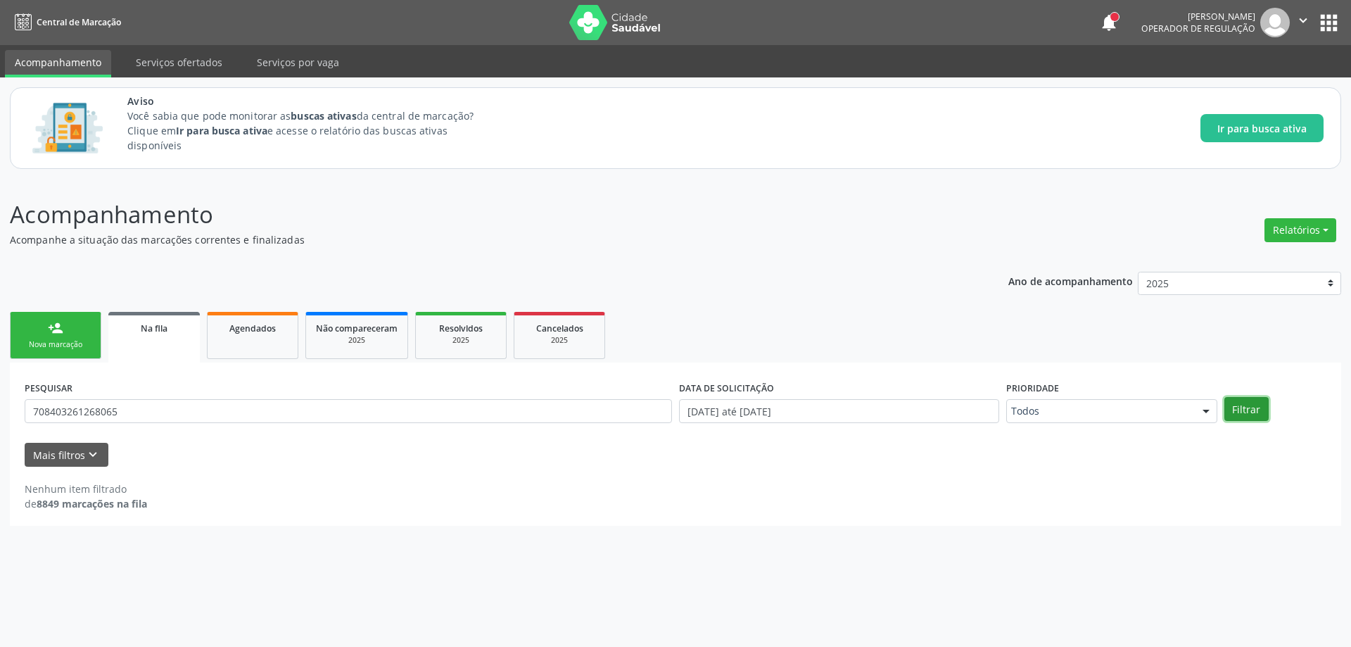
click at [1254, 414] on button "Filtrar" at bounding box center [1246, 409] width 44 height 24
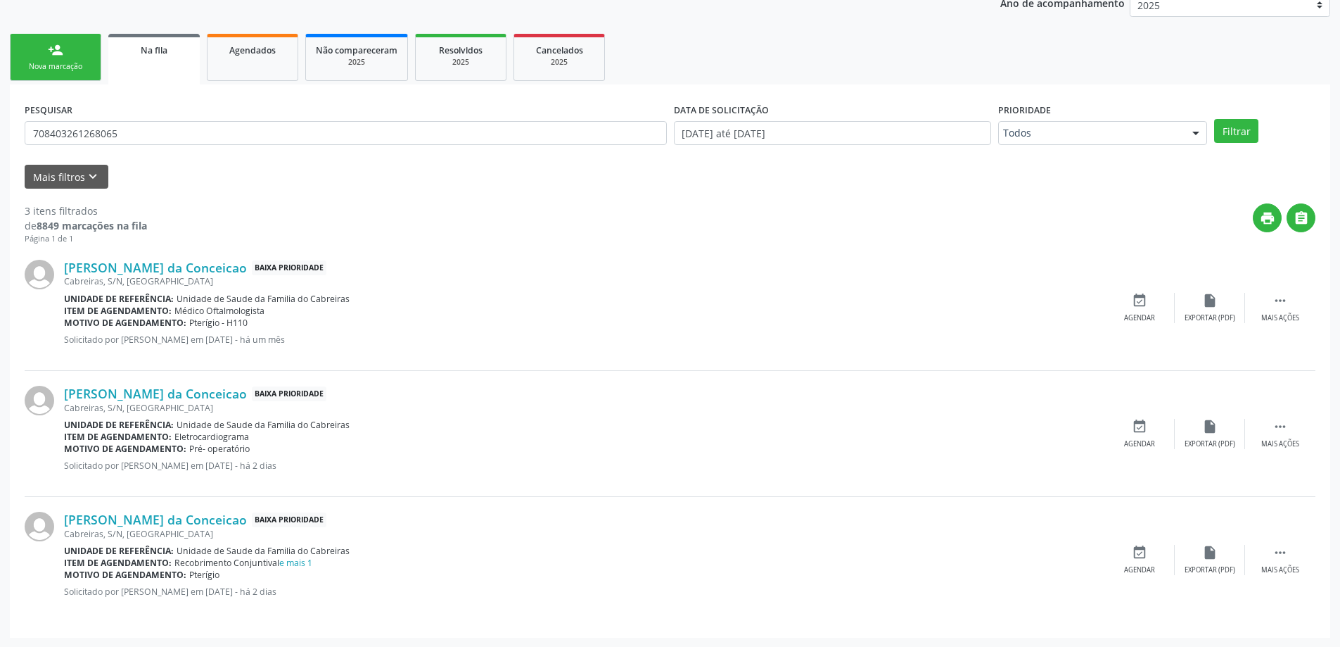
scroll to position [279, 0]
click at [1141, 420] on icon "event_available" at bounding box center [1139, 425] width 15 height 15
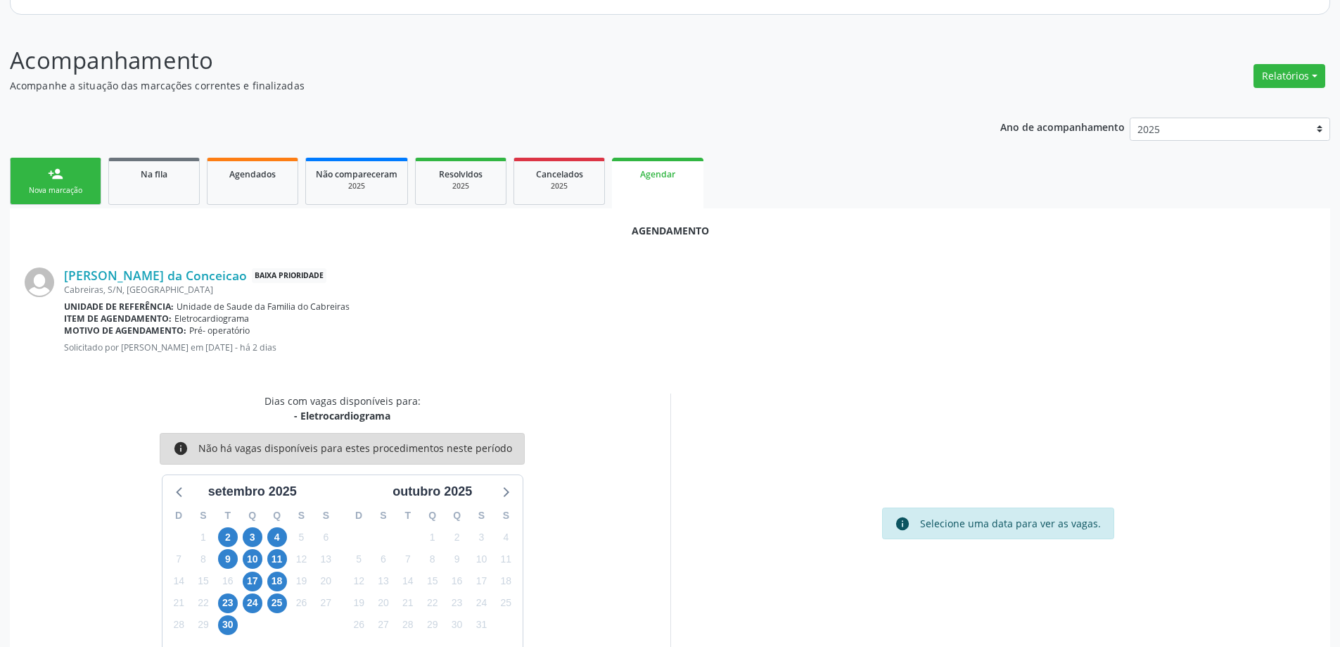
scroll to position [187, 0]
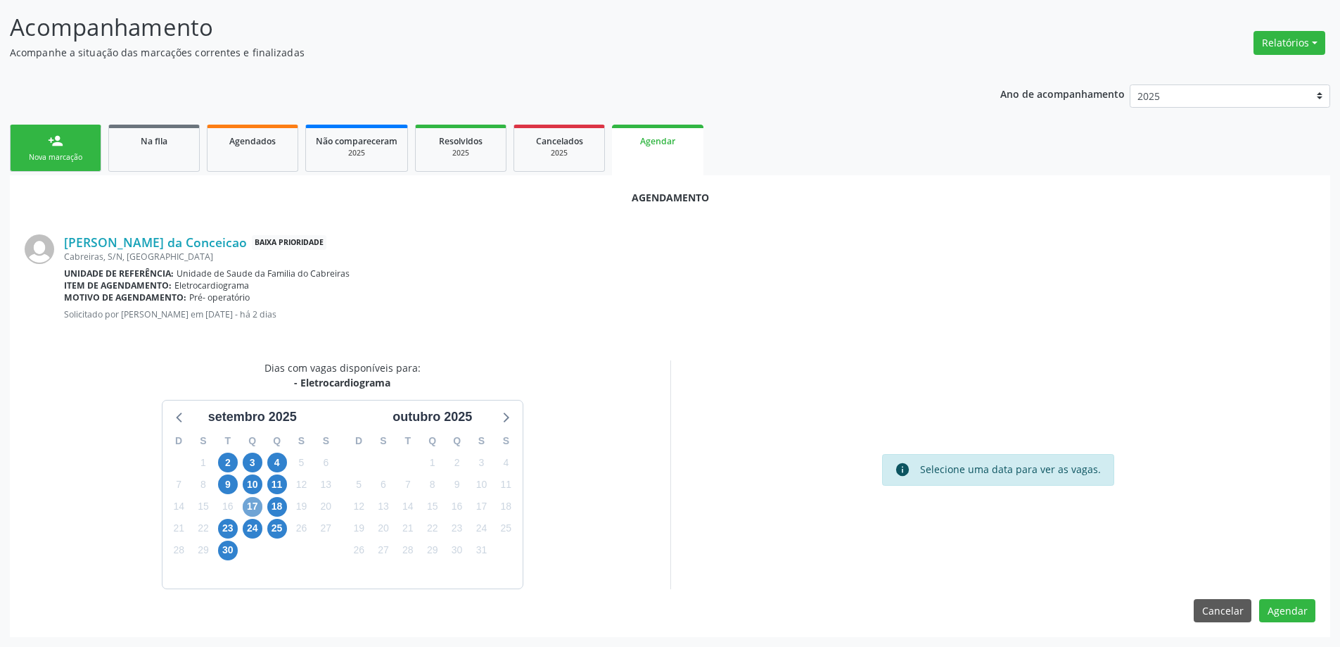
click at [254, 502] on span "17" at bounding box center [253, 507] width 20 height 20
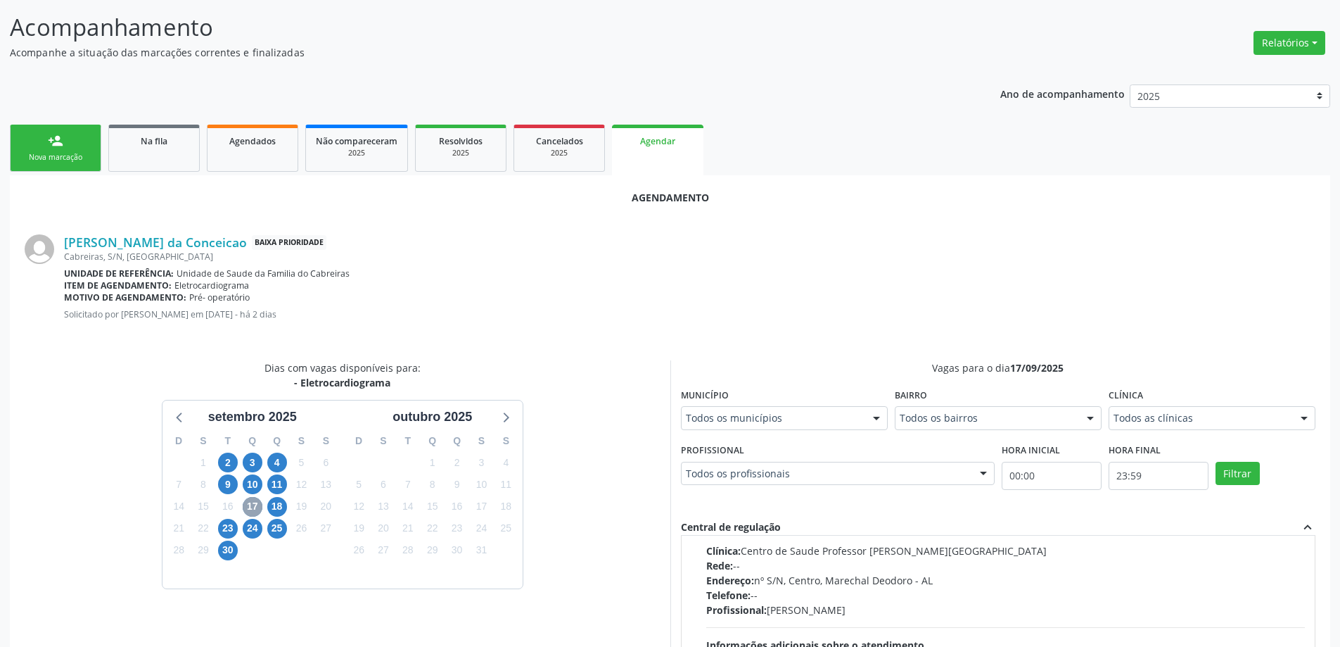
scroll to position [0, 0]
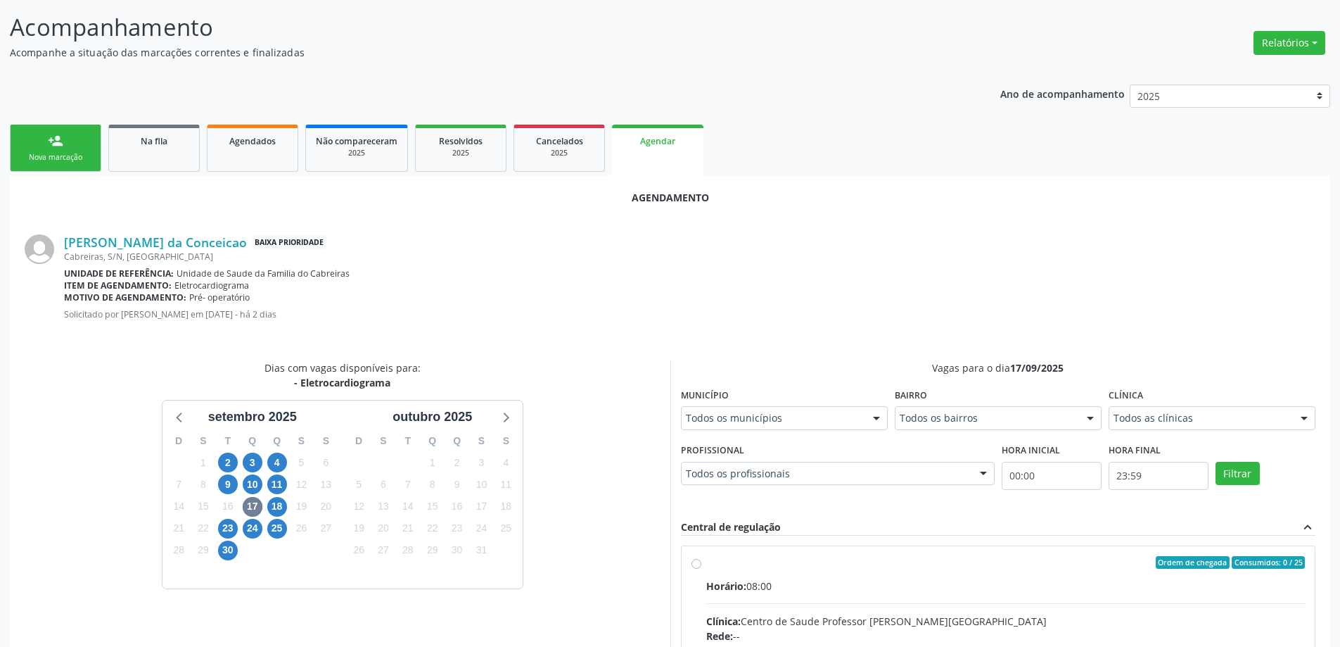
click at [694, 563] on input "Ordem de chegada Consumidos: 0 / 25 Horário: 08:00 Clínica: Centro de Saude Pro…" at bounding box center [697, 562] width 10 height 13
radio input "true"
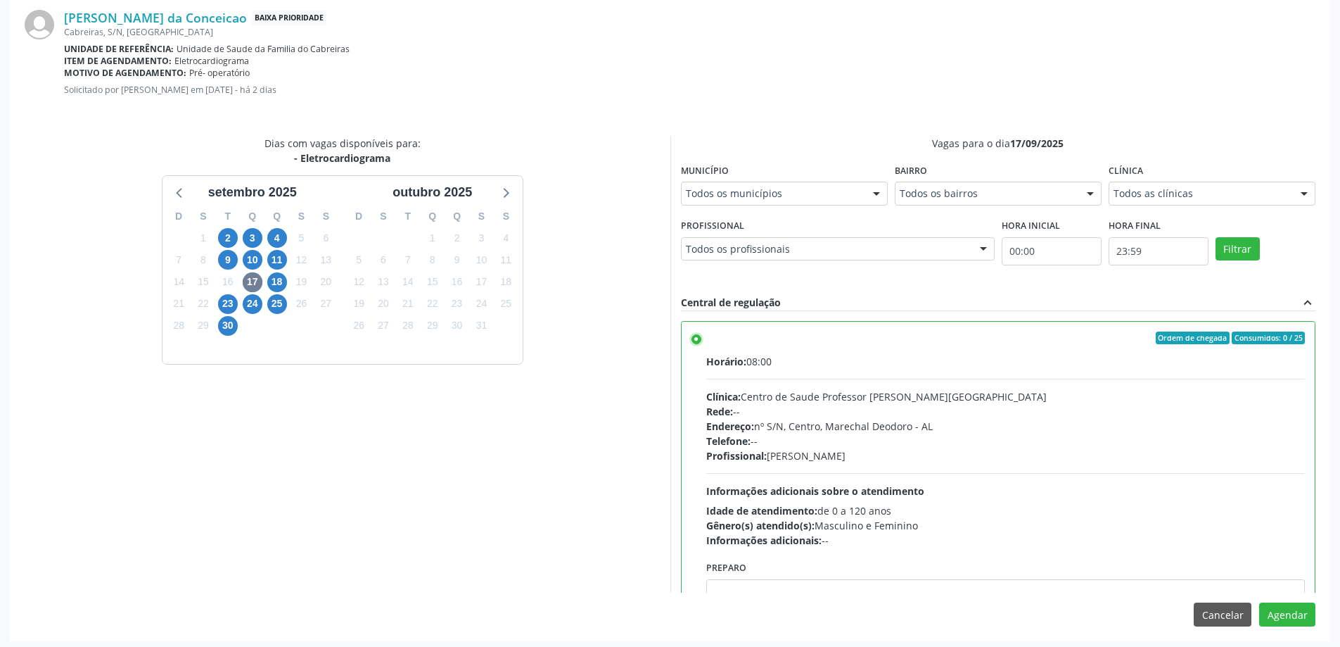
scroll to position [416, 0]
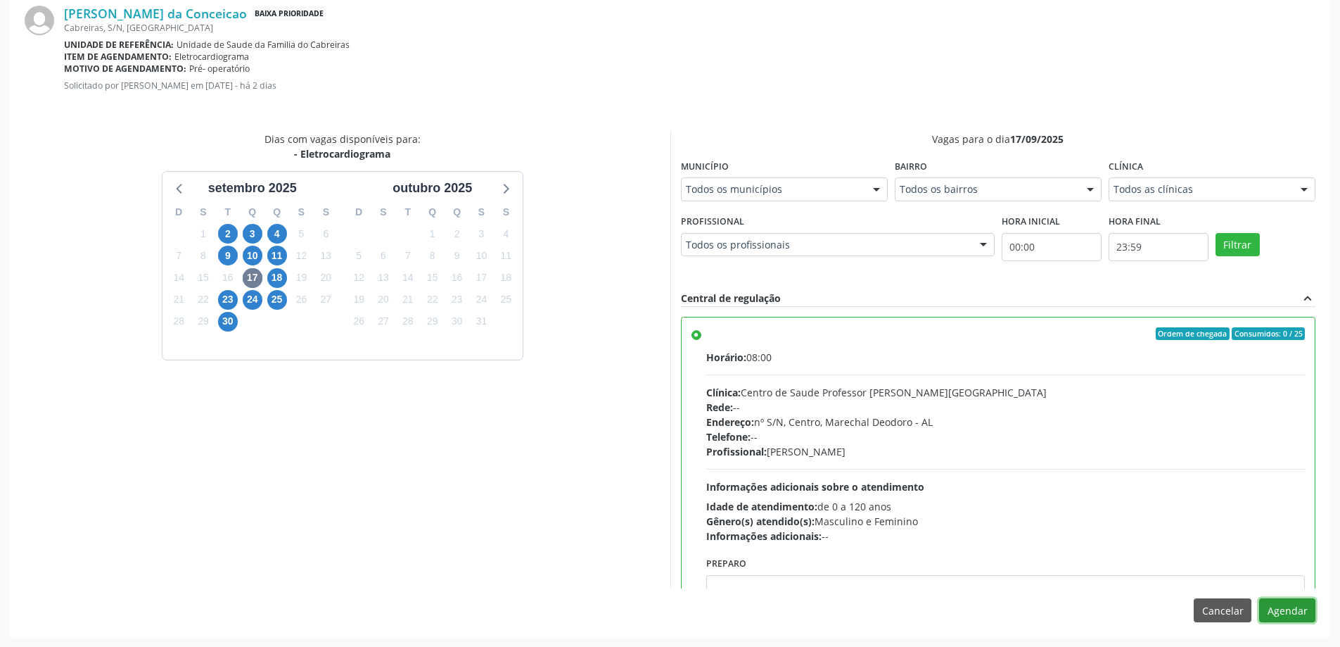
click at [1284, 610] on button "Agendar" at bounding box center [1287, 610] width 56 height 24
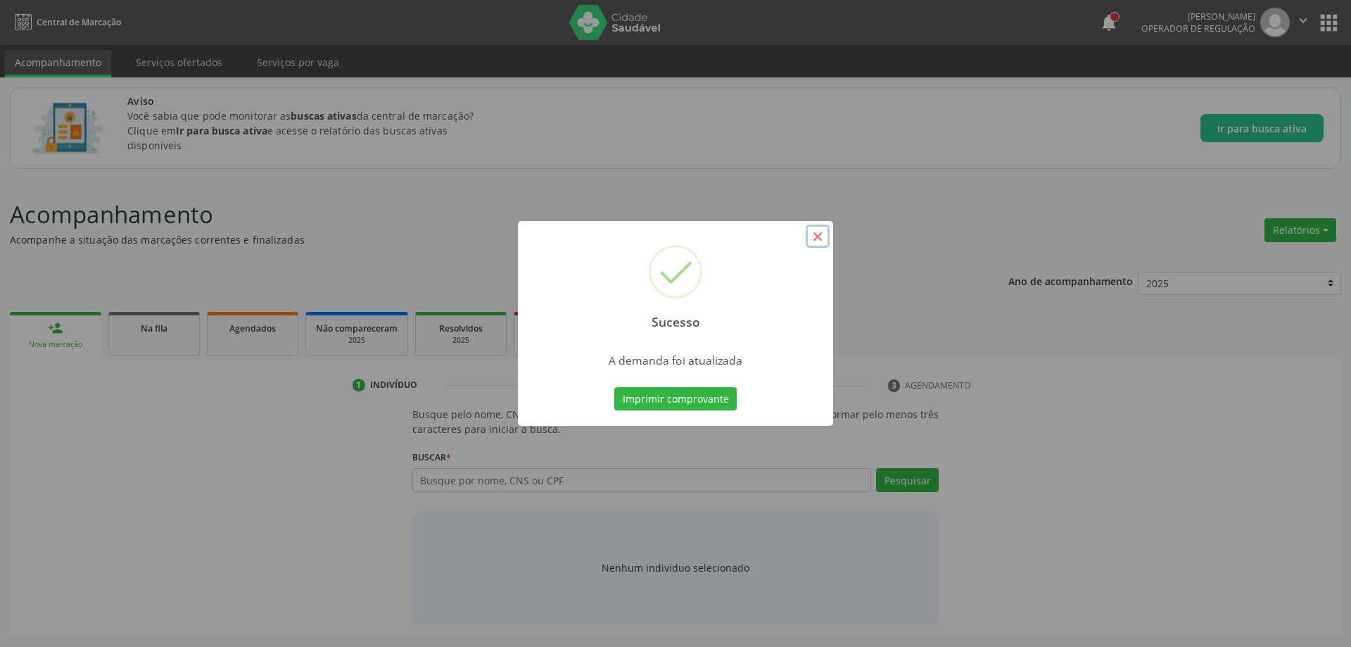
click at [819, 232] on button "×" at bounding box center [818, 236] width 24 height 24
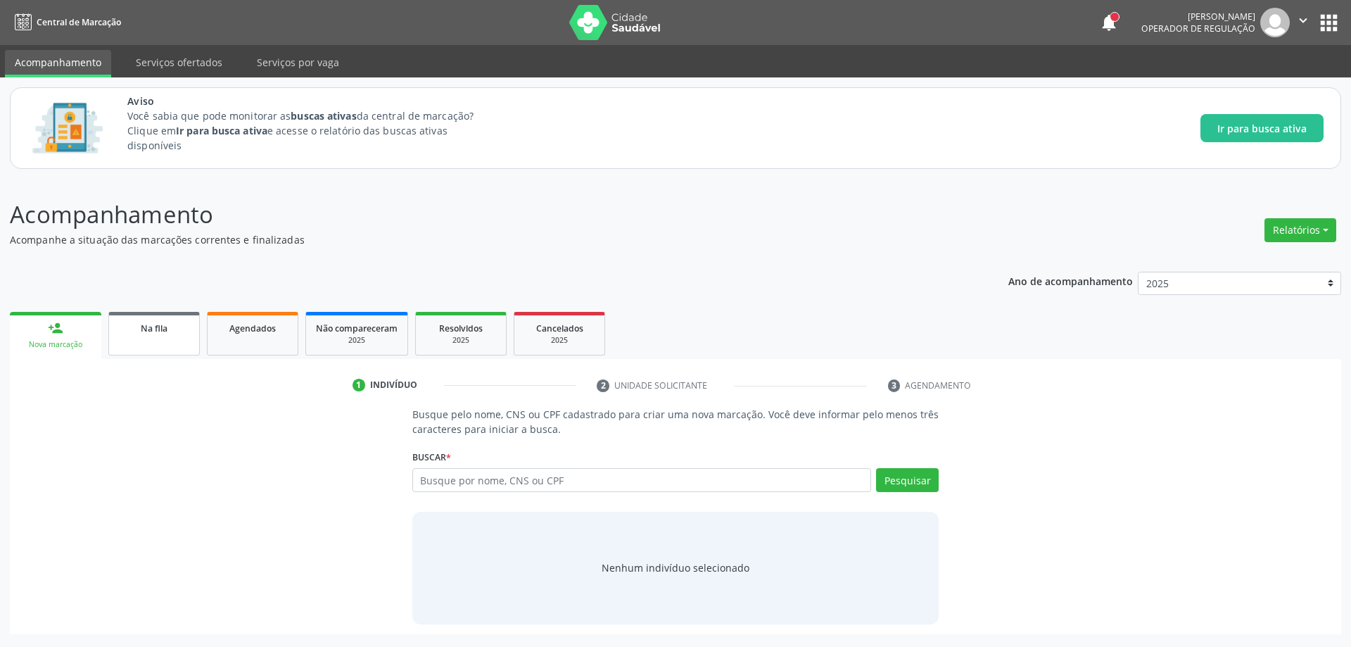
click at [133, 338] on link "Na fila" at bounding box center [153, 334] width 91 height 44
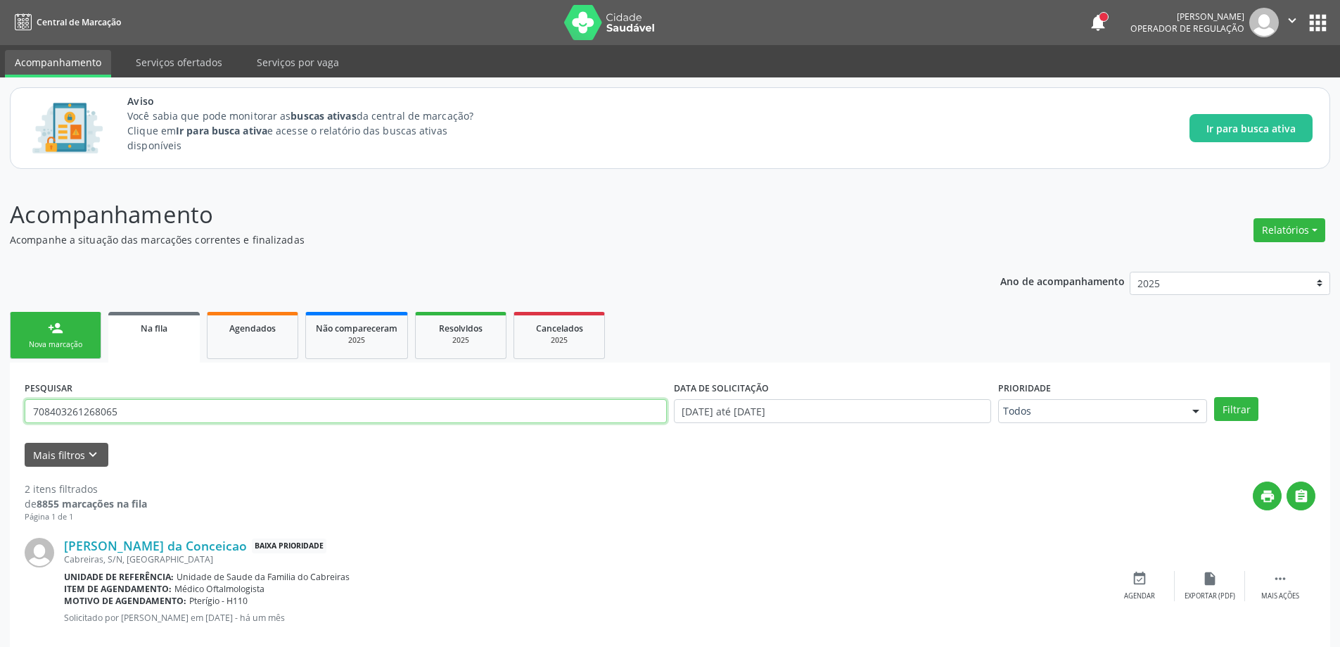
click at [166, 412] on input "708403261268065" at bounding box center [346, 411] width 642 height 24
type input "7"
paste input "702801199041665"
type input "702801199041665"
click at [1243, 412] on button "Filtrar" at bounding box center [1236, 409] width 44 height 24
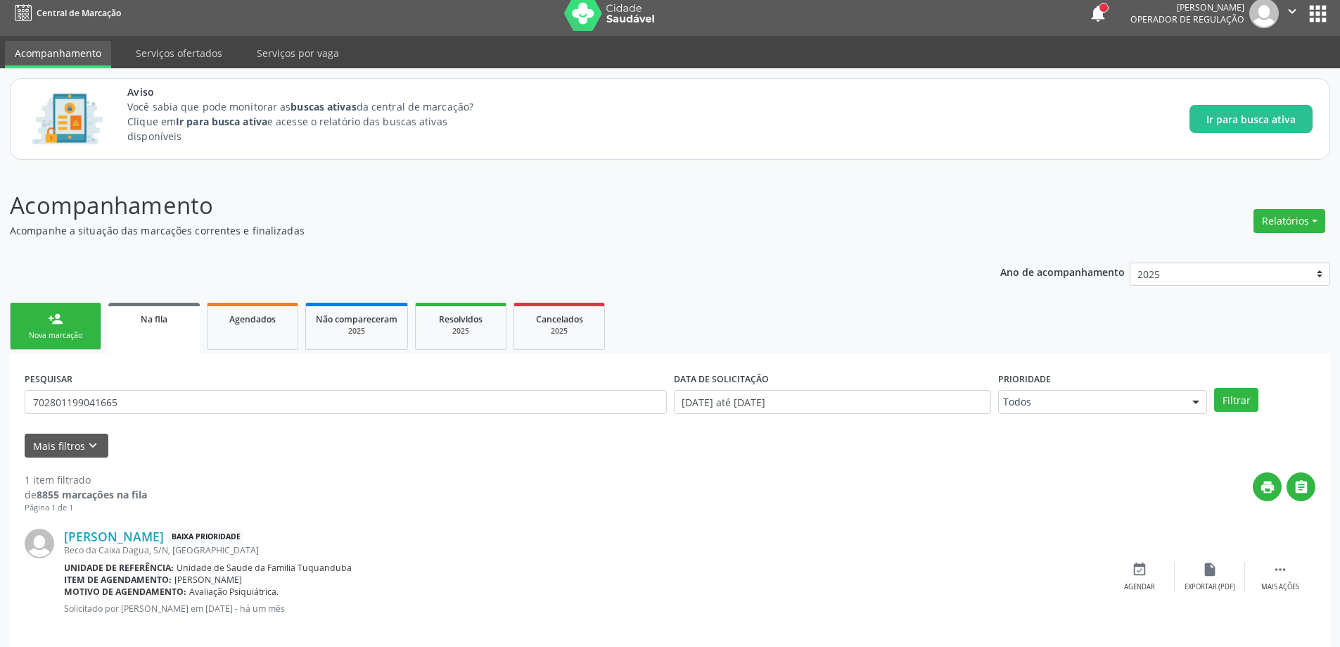
scroll to position [26, 0]
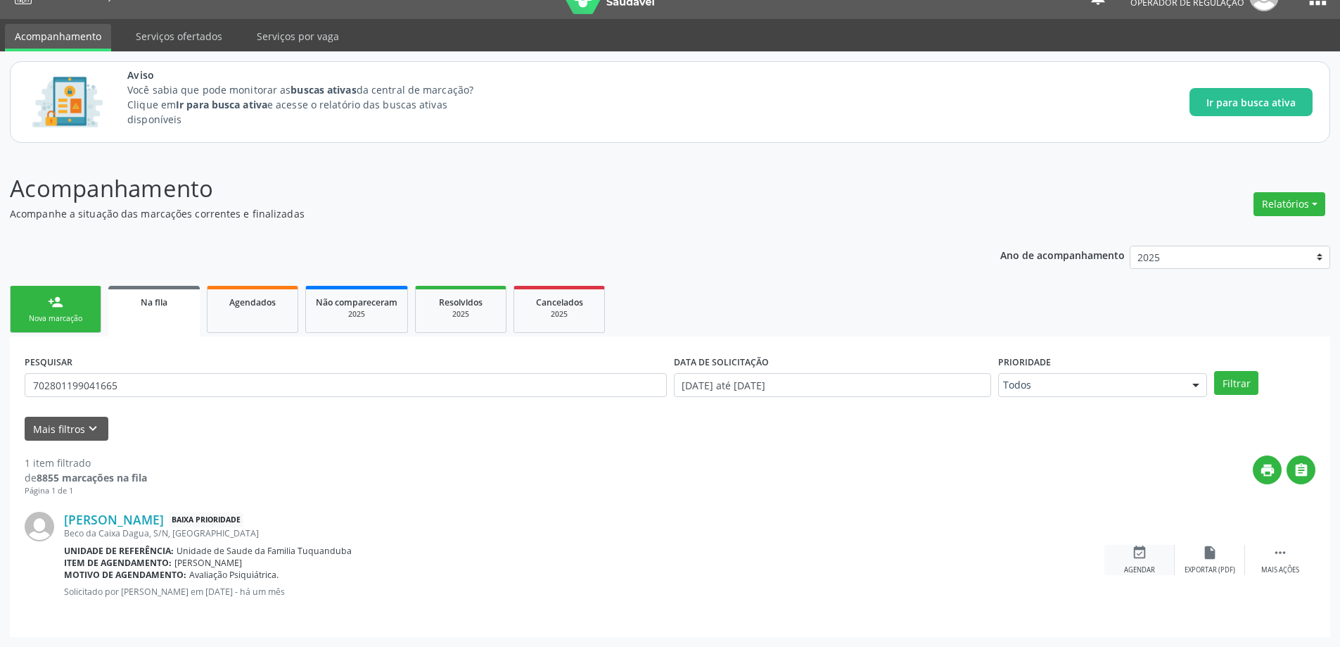
click at [1132, 554] on icon "event_available" at bounding box center [1139, 552] width 15 height 15
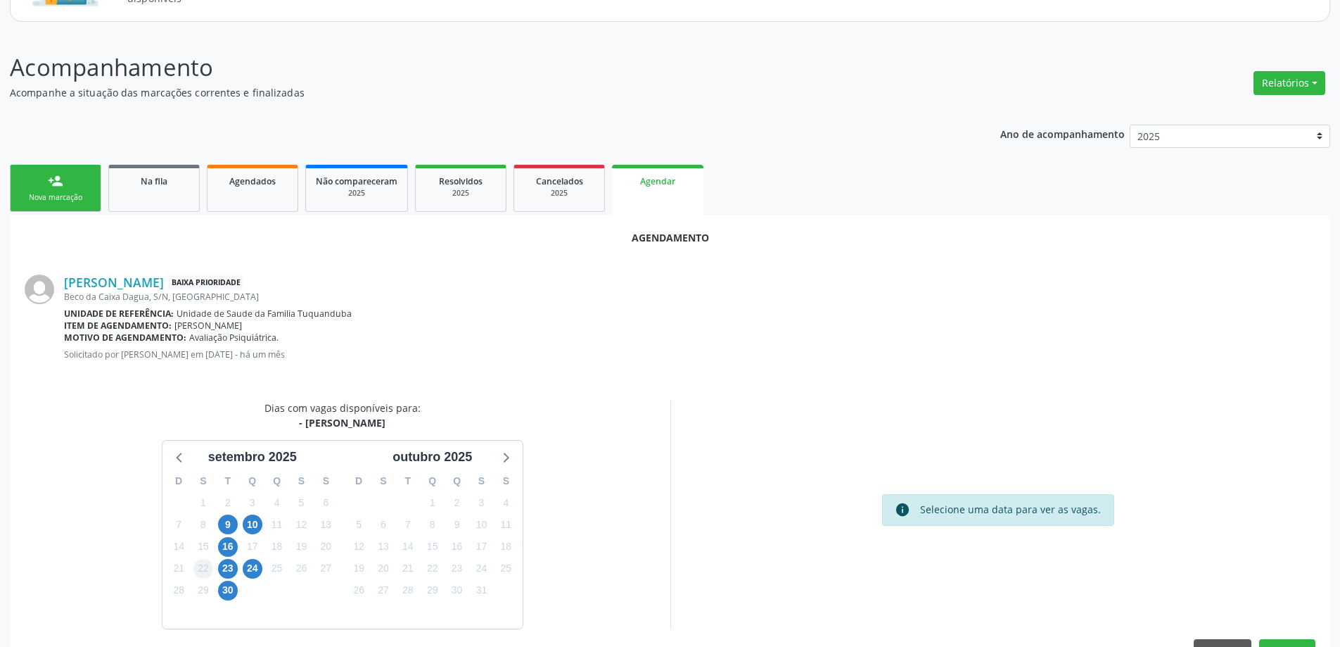
scroll to position [167, 0]
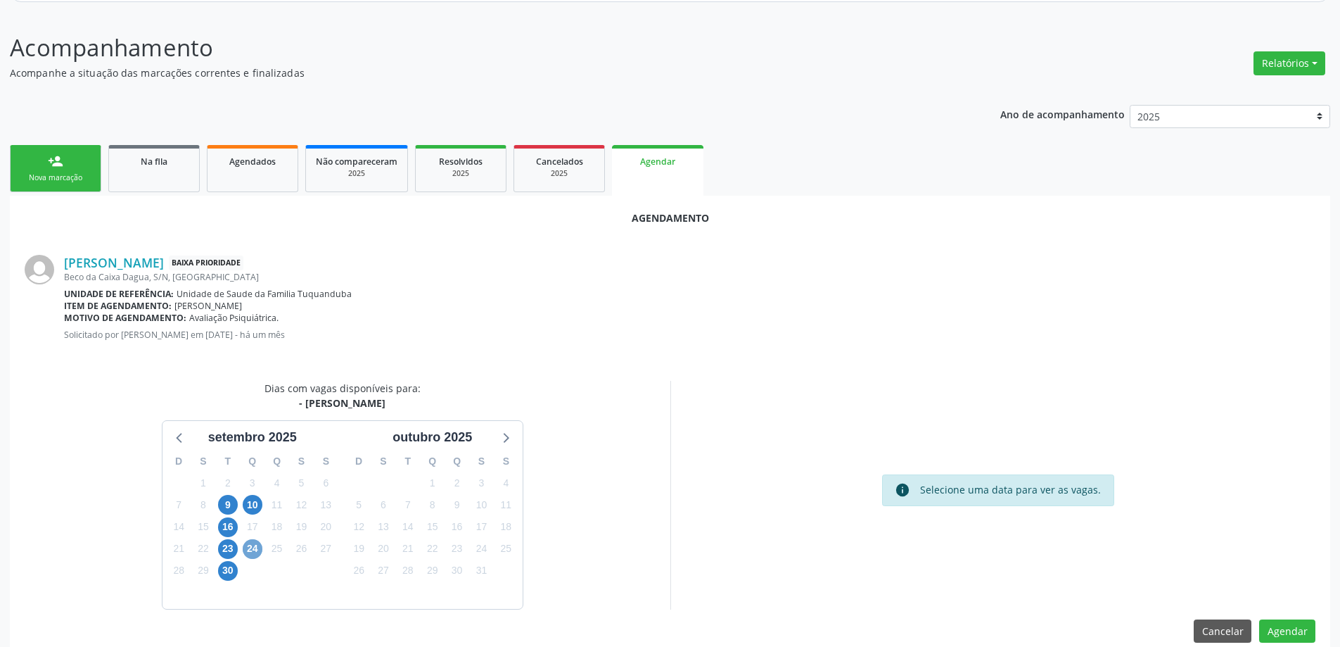
click at [253, 550] on span "24" at bounding box center [253, 549] width 20 height 20
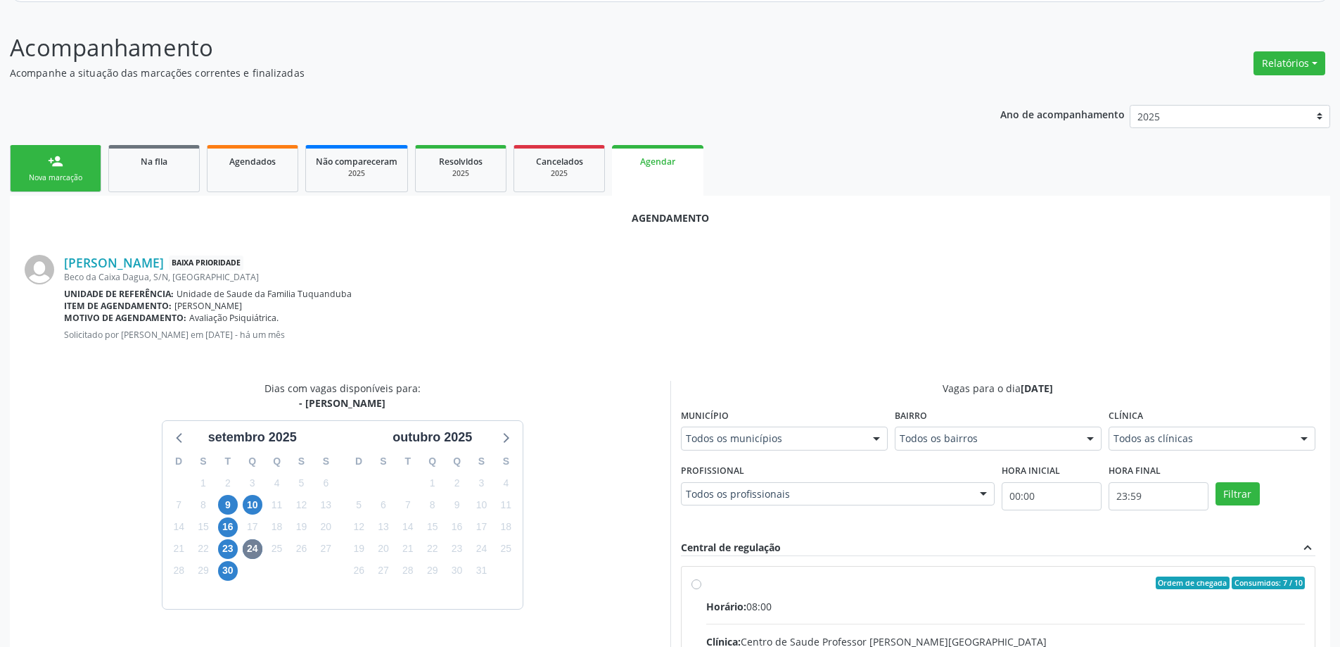
click at [698, 583] on input "Ordem de chegada Consumidos: 7 / 10 Horário: 08:00 Clínica: Centro de Saude Pro…" at bounding box center [697, 582] width 10 height 13
radio input "true"
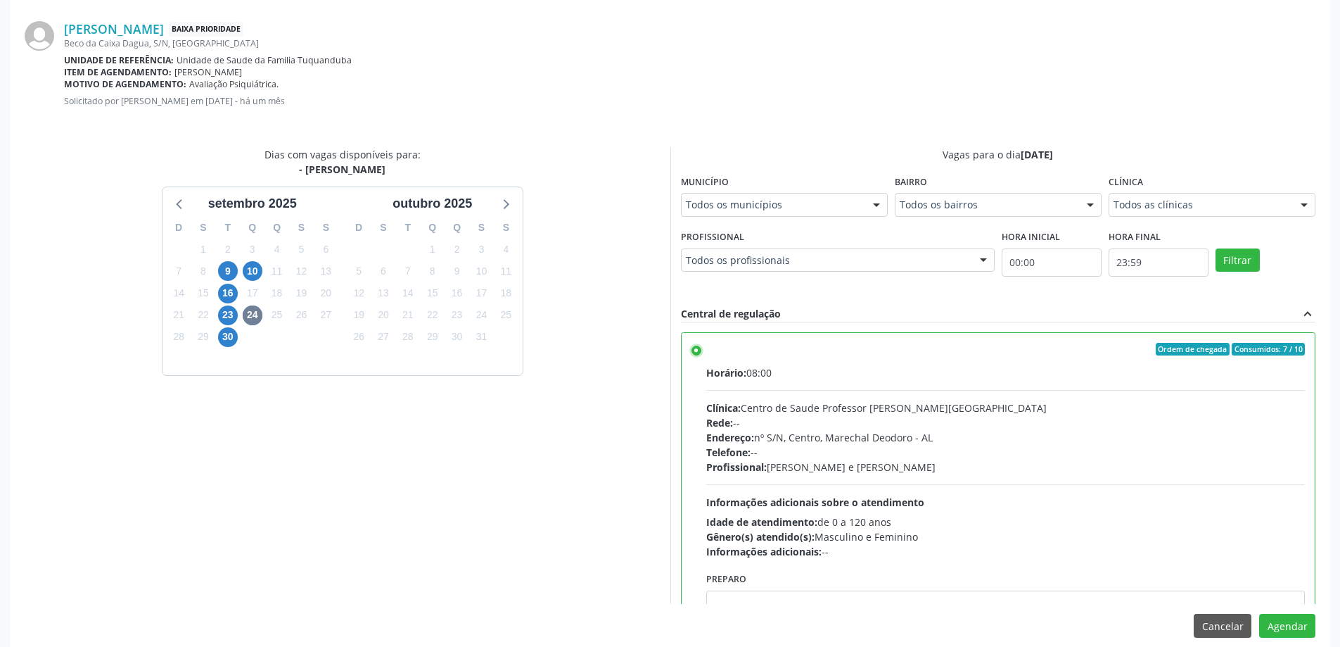
scroll to position [416, 0]
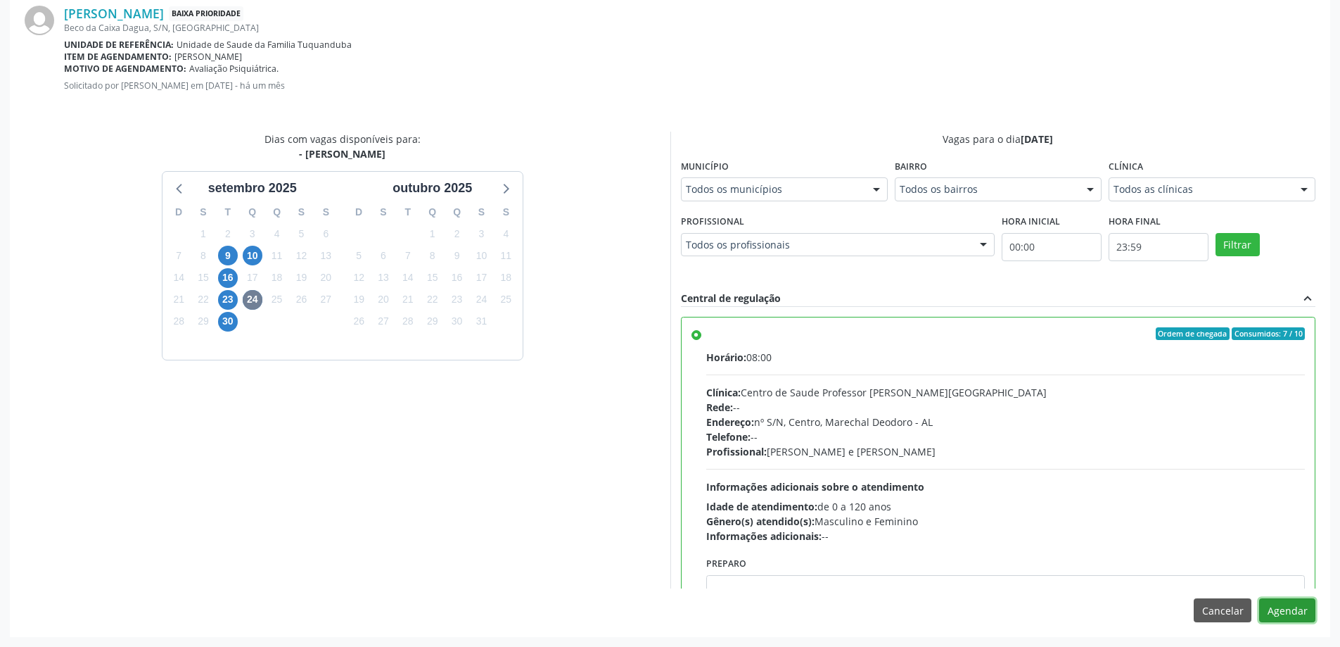
click at [1285, 613] on button "Agendar" at bounding box center [1287, 610] width 56 height 24
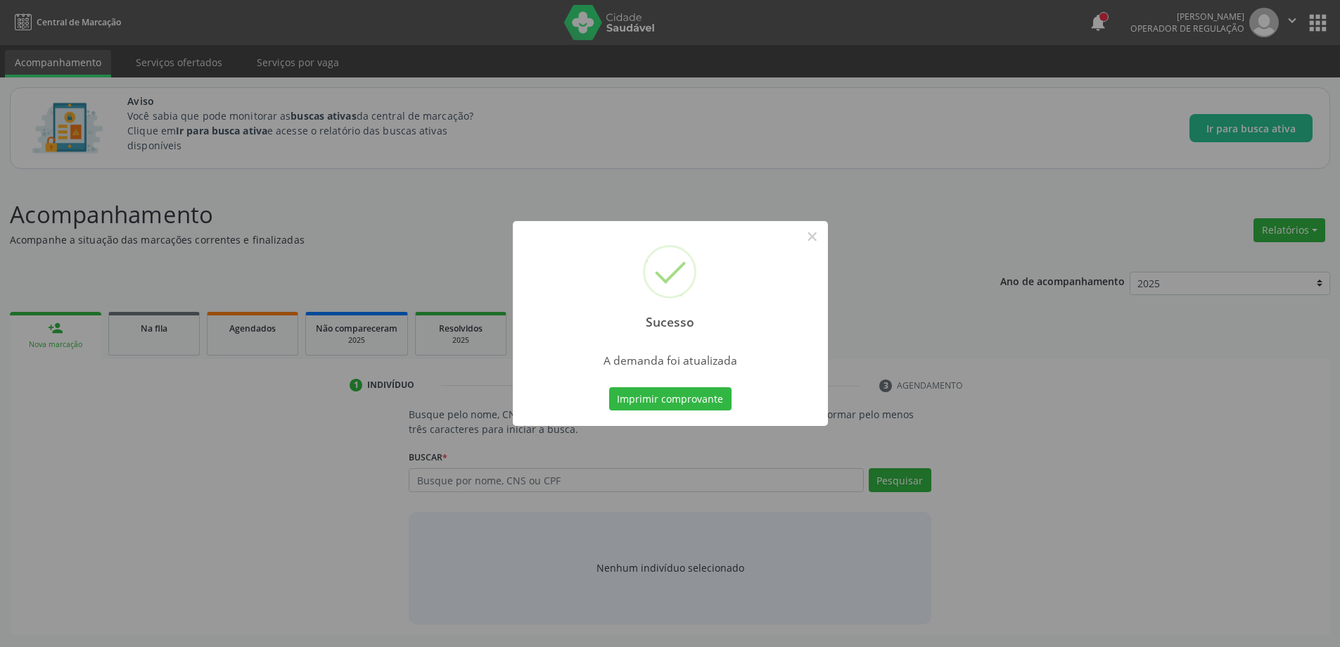
scroll to position [0, 0]
click at [817, 235] on button "×" at bounding box center [818, 236] width 24 height 24
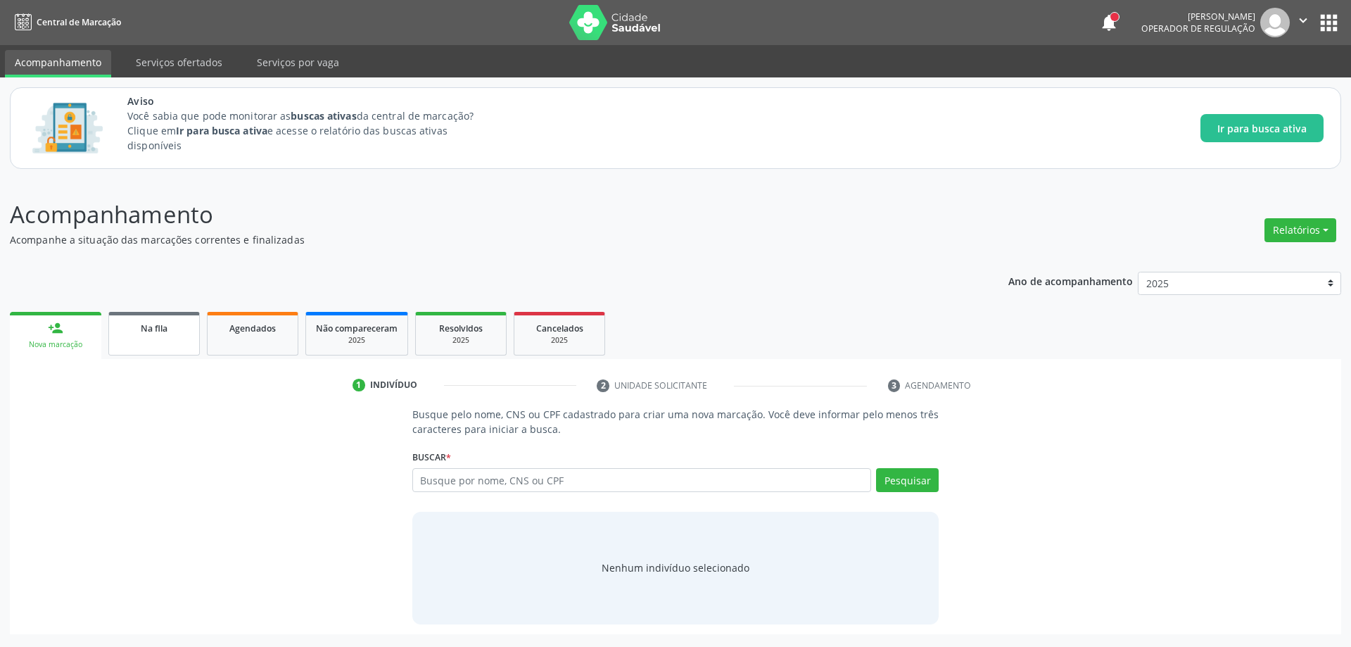
click at [169, 336] on link "Na fila" at bounding box center [153, 334] width 91 height 44
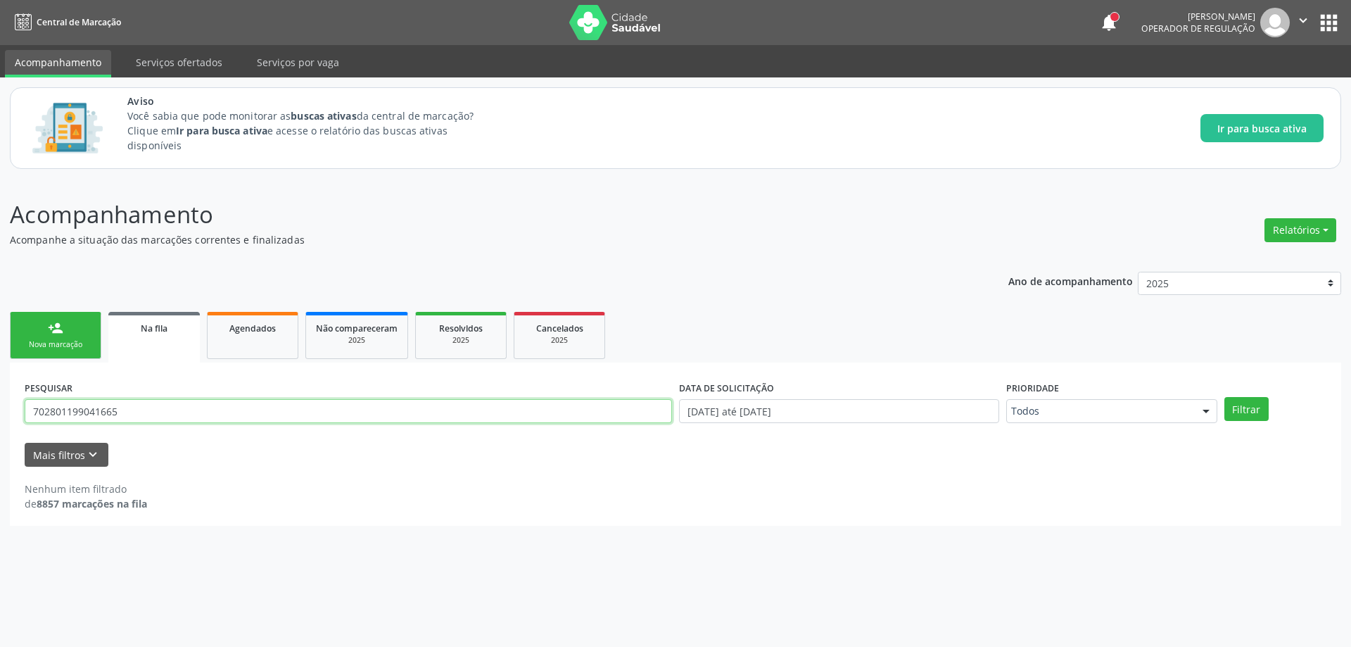
click at [141, 410] on input "702801199041665" at bounding box center [348, 411] width 647 height 24
type input "7"
paste input "705400414206195"
click at [1245, 414] on button "Filtrar" at bounding box center [1246, 409] width 44 height 24
click at [181, 405] on input "705400414206195" at bounding box center [348, 411] width 647 height 24
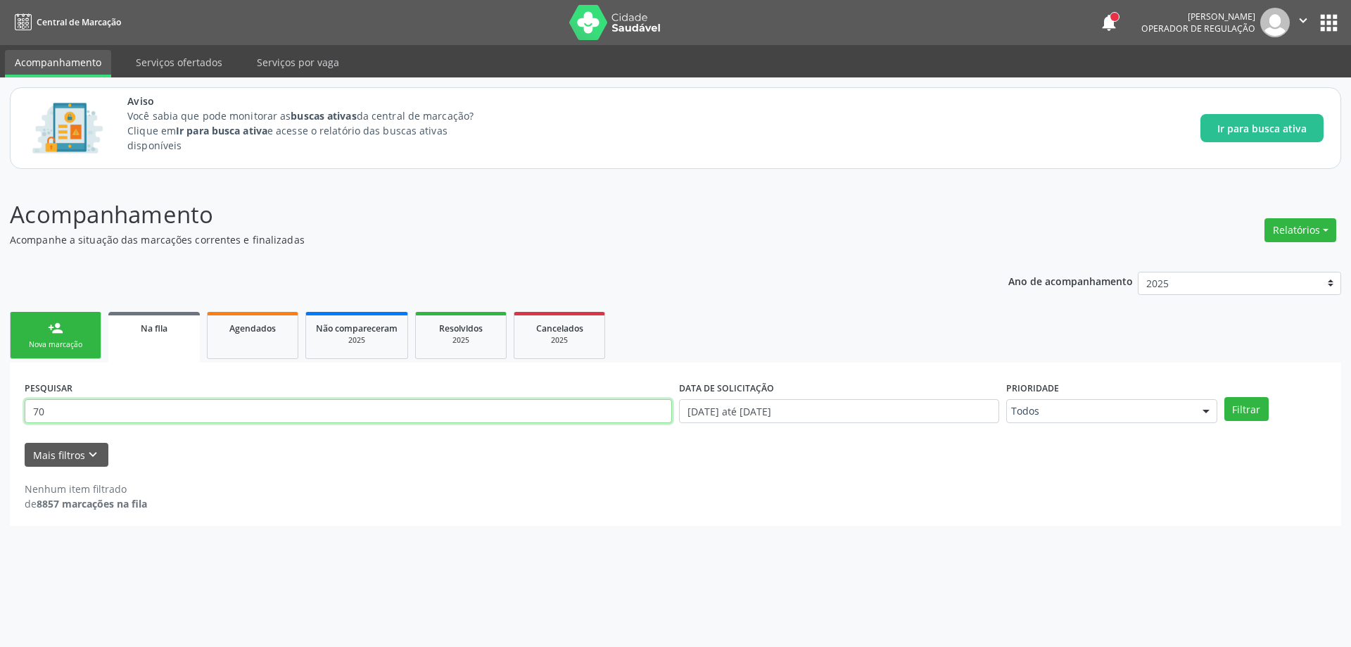
type input "7"
paste input "705802492576831"
click at [1231, 406] on button "Filtrar" at bounding box center [1246, 409] width 44 height 24
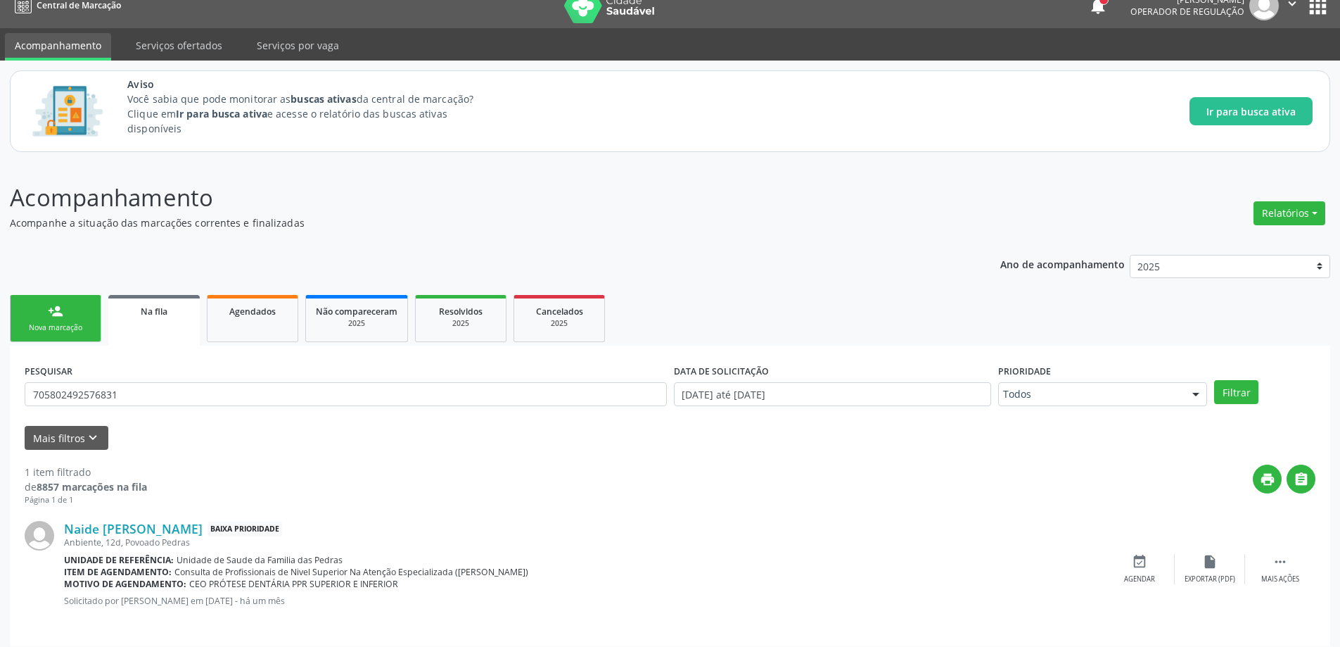
scroll to position [26, 0]
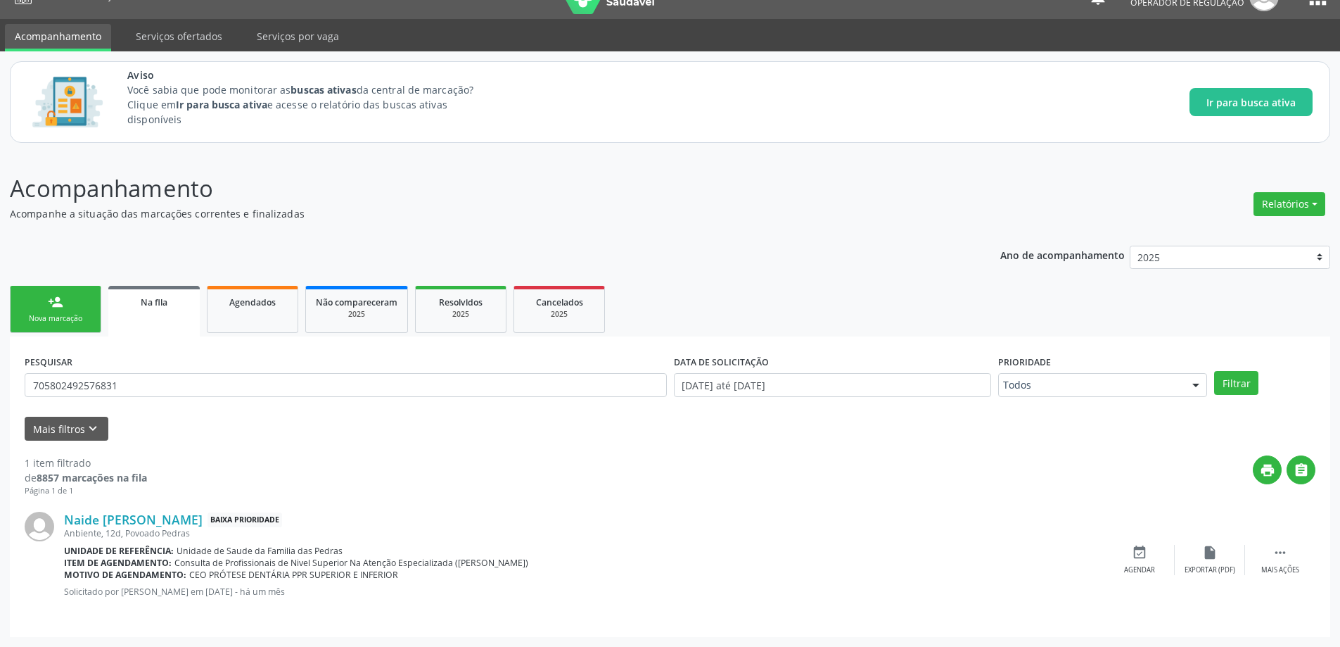
click at [148, 319] on link "Na fila" at bounding box center [153, 311] width 91 height 51
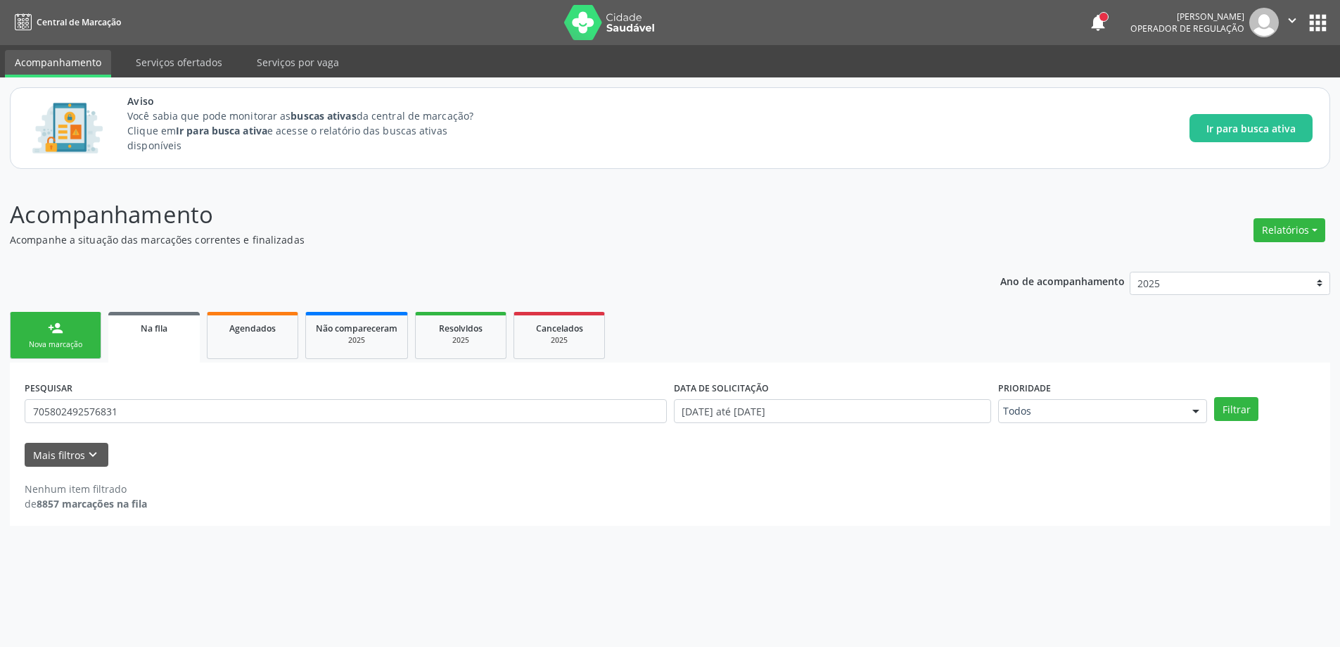
scroll to position [0, 0]
click at [158, 405] on input "705802492576831" at bounding box center [348, 411] width 647 height 24
type input "7"
paste input "700506561241851"
type input "700506561241851"
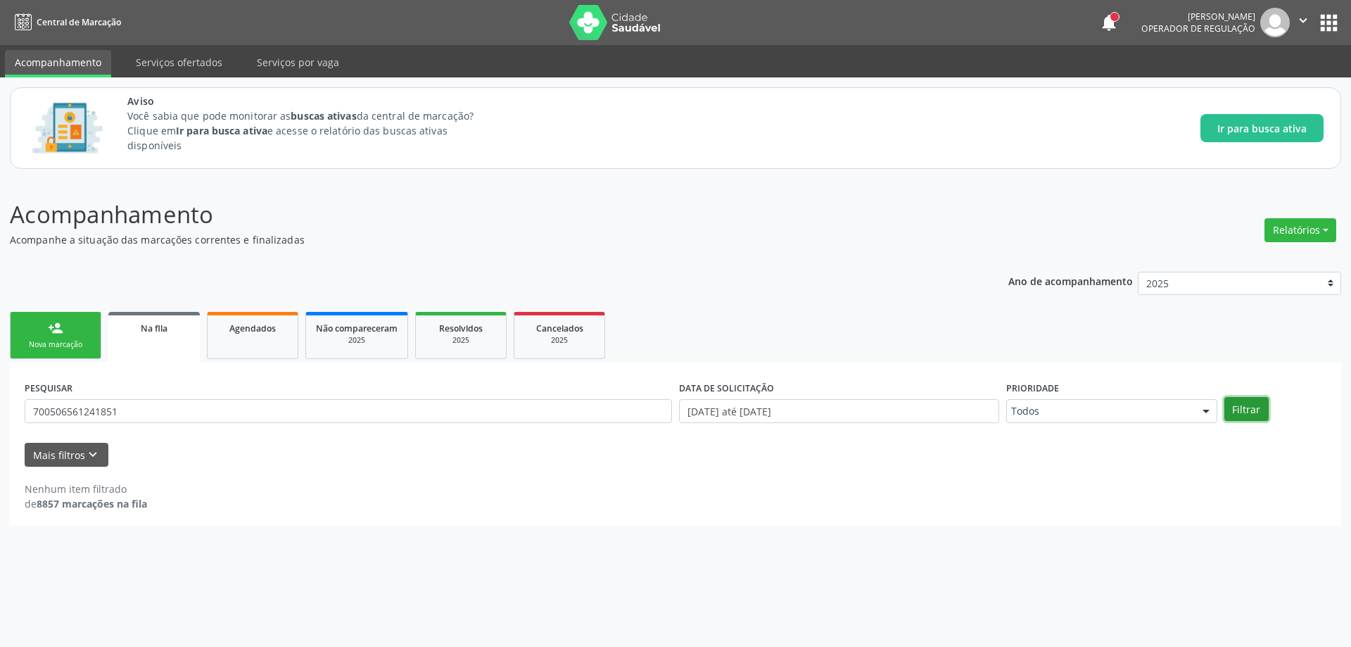
click at [1238, 412] on button "Filtrar" at bounding box center [1246, 409] width 44 height 24
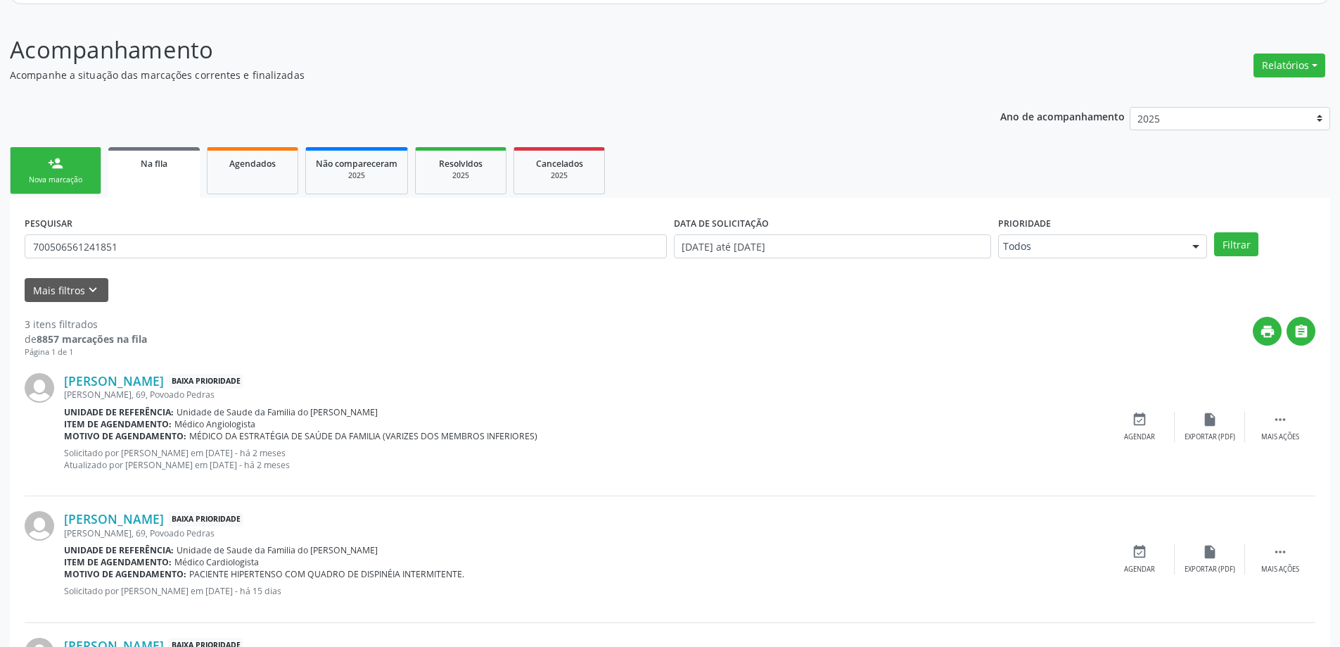
scroll to position [281, 0]
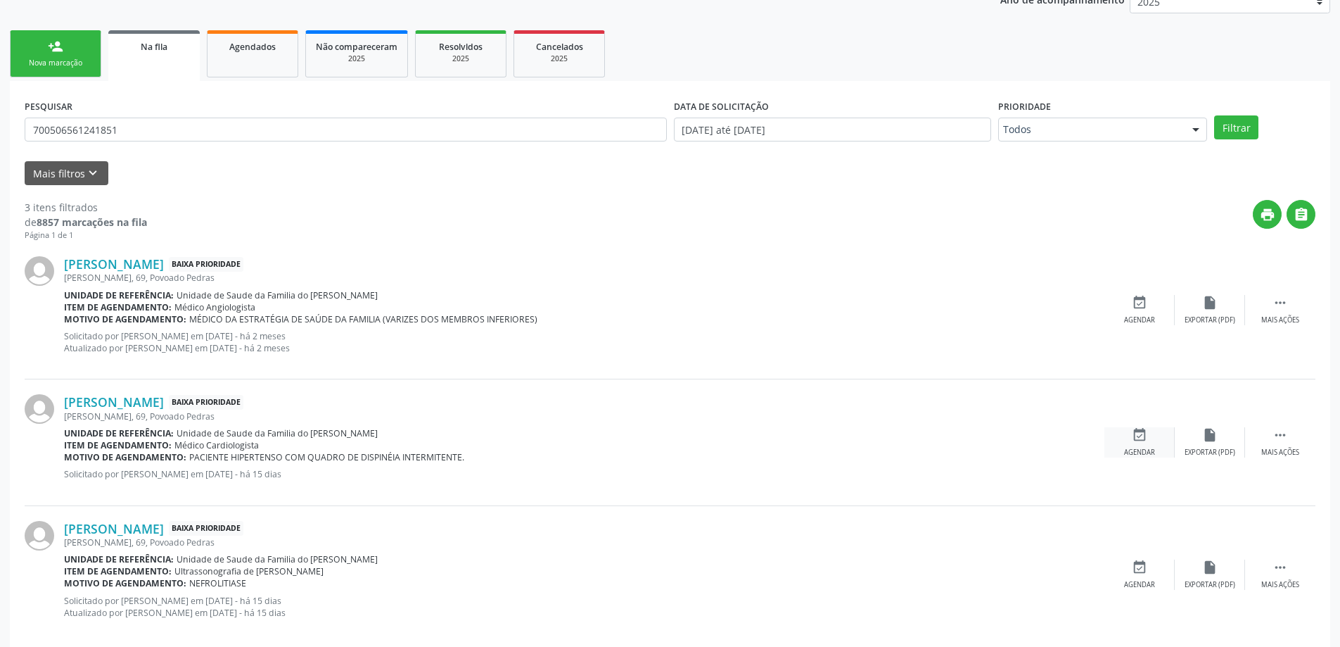
click at [1144, 437] on icon "event_available" at bounding box center [1139, 434] width 15 height 15
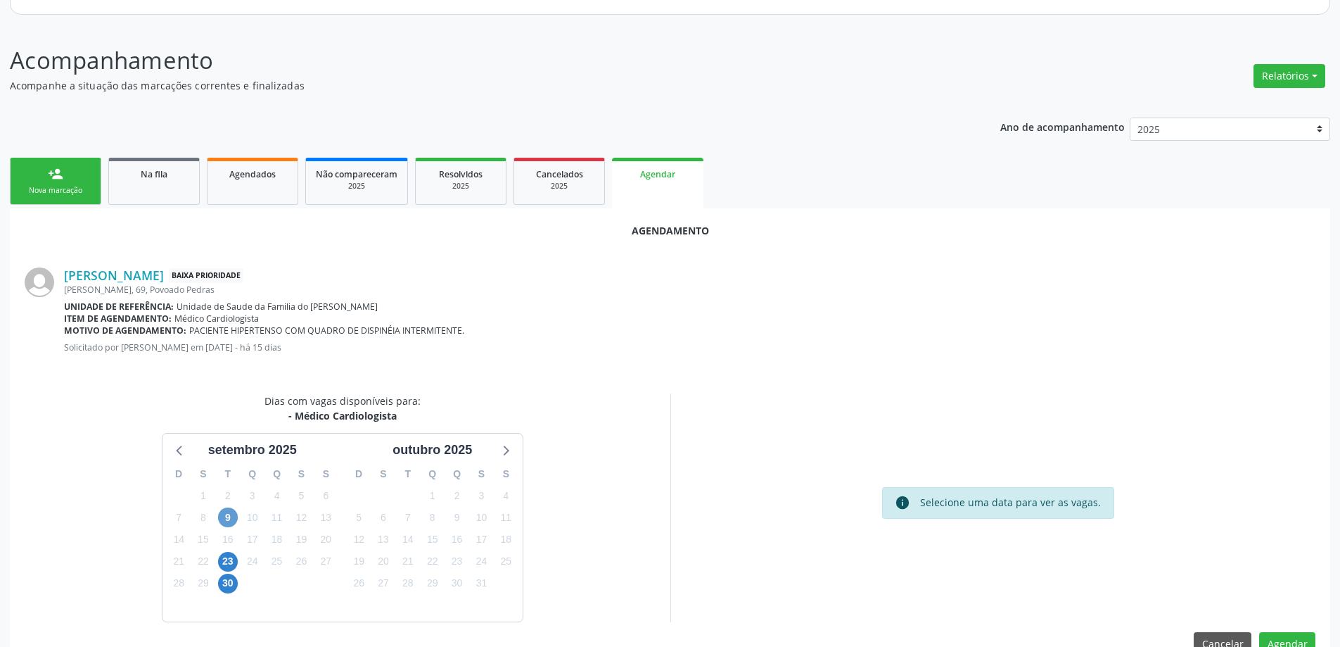
scroll to position [187, 0]
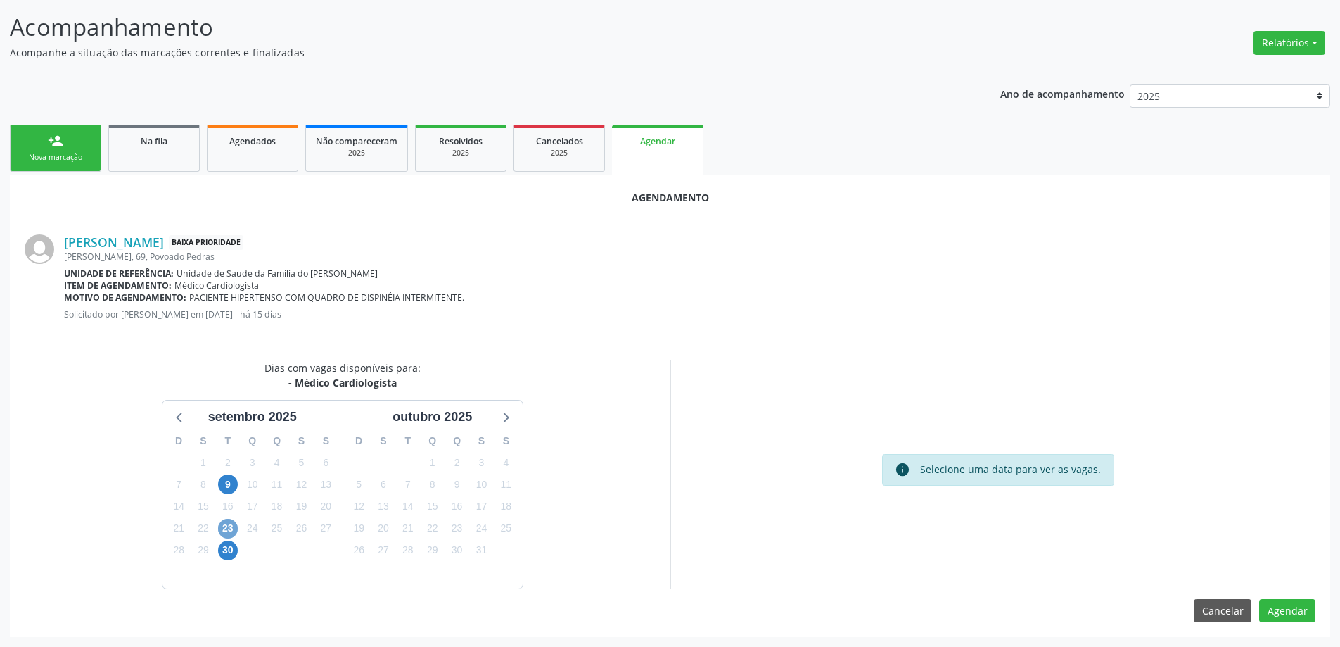
click at [227, 530] on span "23" at bounding box center [228, 529] width 20 height 20
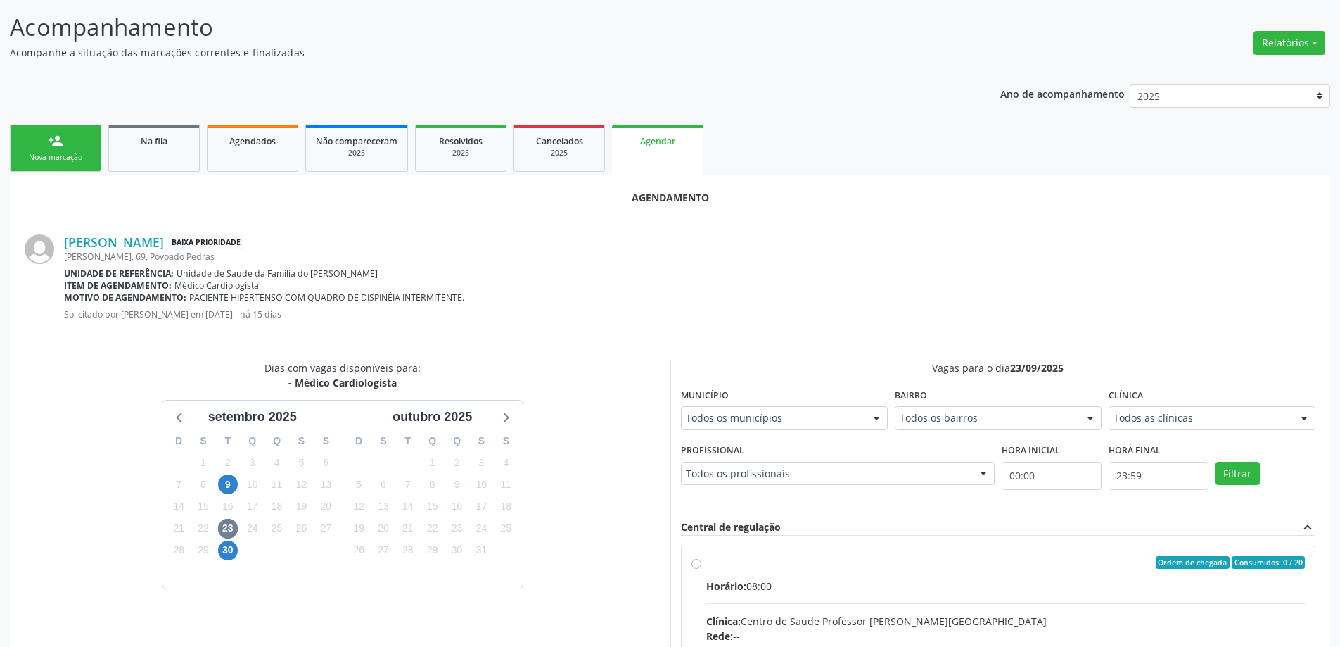
click at [694, 561] on input "Ordem de chegada Consumidos: 0 / 20 Horário: 08:00 Clínica: Centro de Saude Pro…" at bounding box center [697, 562] width 10 height 13
radio input "true"
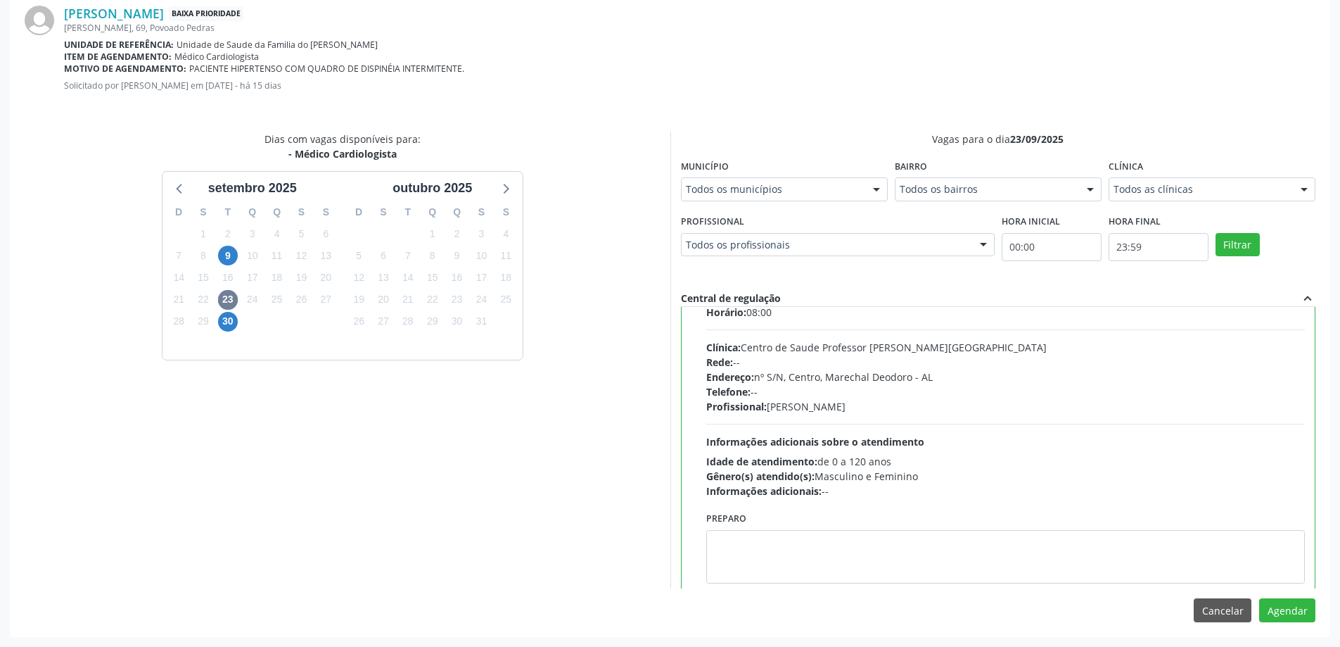
scroll to position [70, 0]
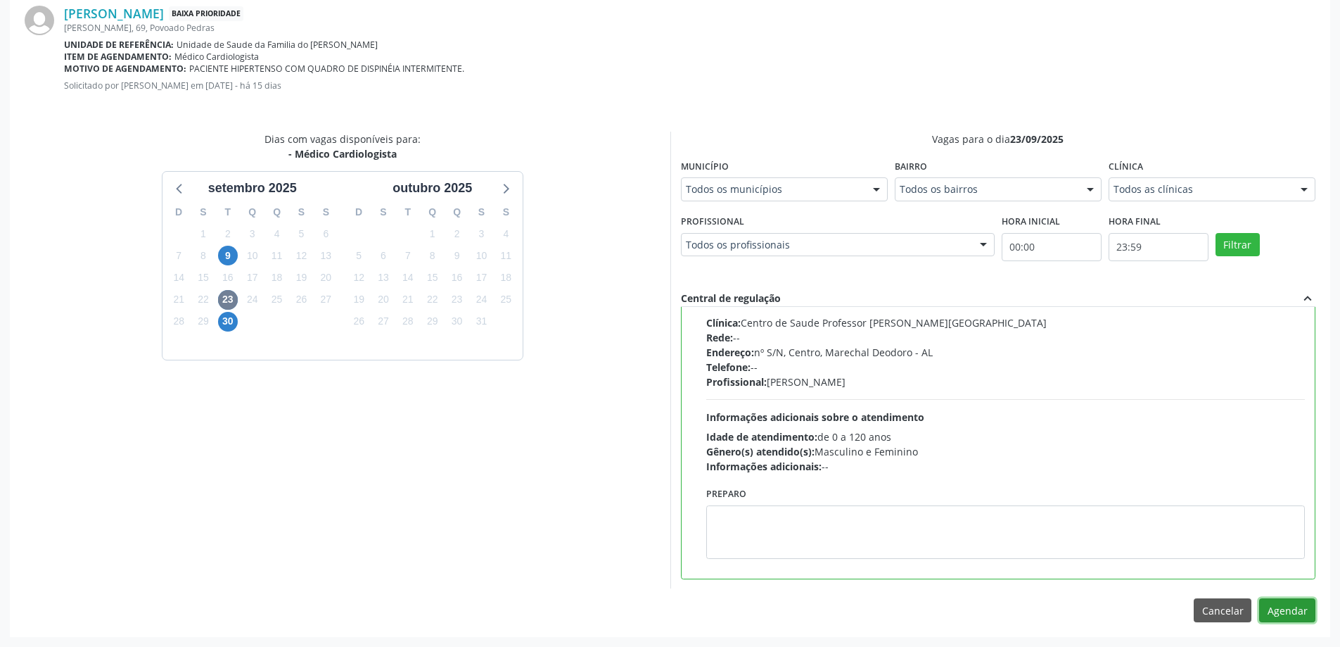
click at [1260, 609] on button "Agendar" at bounding box center [1287, 610] width 56 height 24
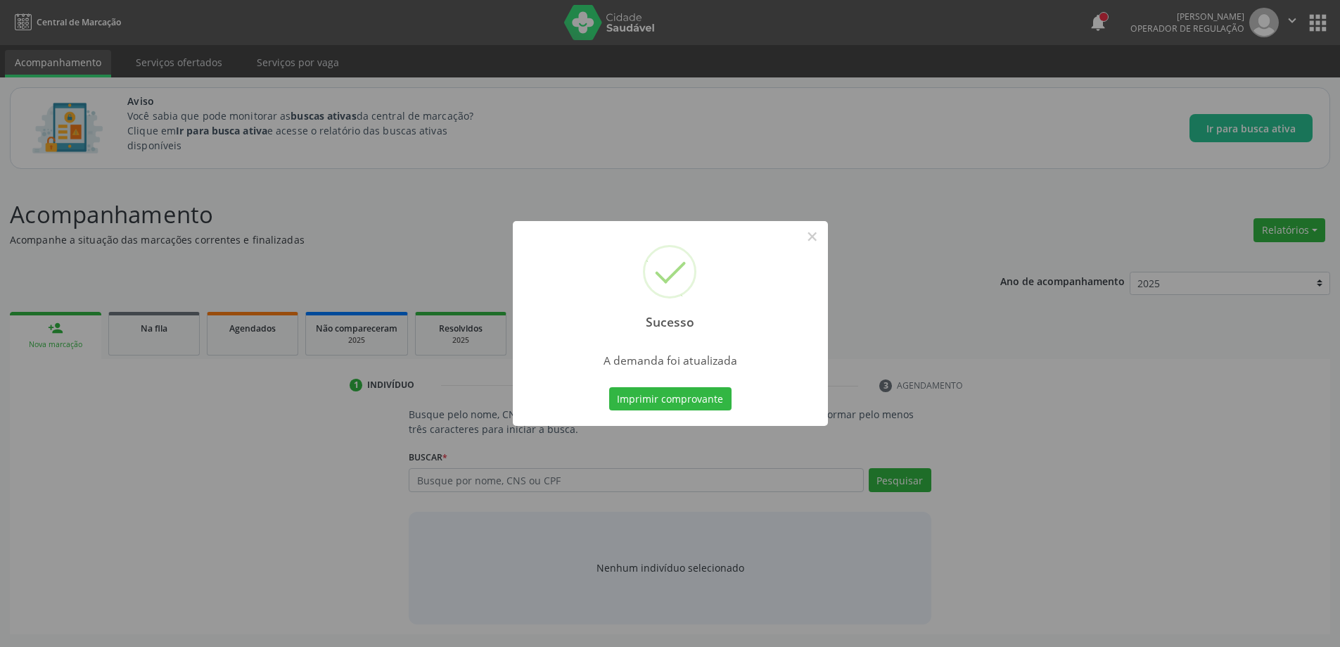
scroll to position [0, 0]
click at [815, 237] on button "×" at bounding box center [818, 236] width 24 height 24
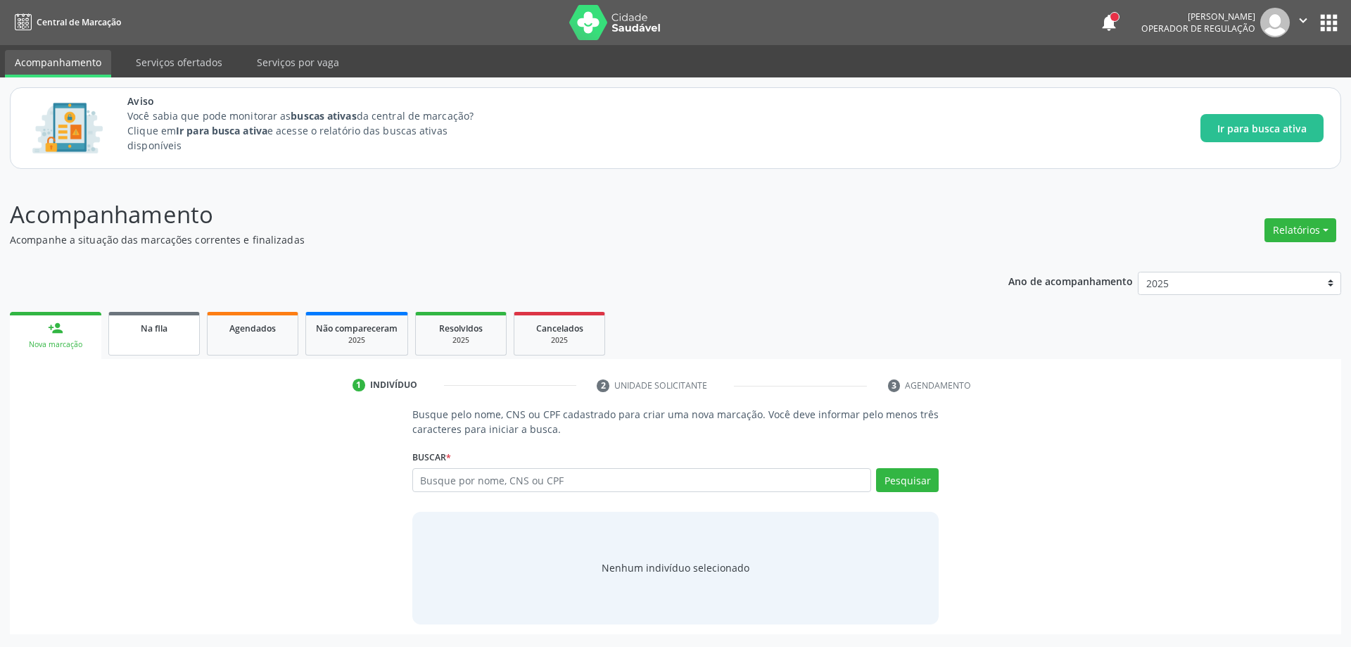
click at [137, 338] on link "Na fila" at bounding box center [153, 334] width 91 height 44
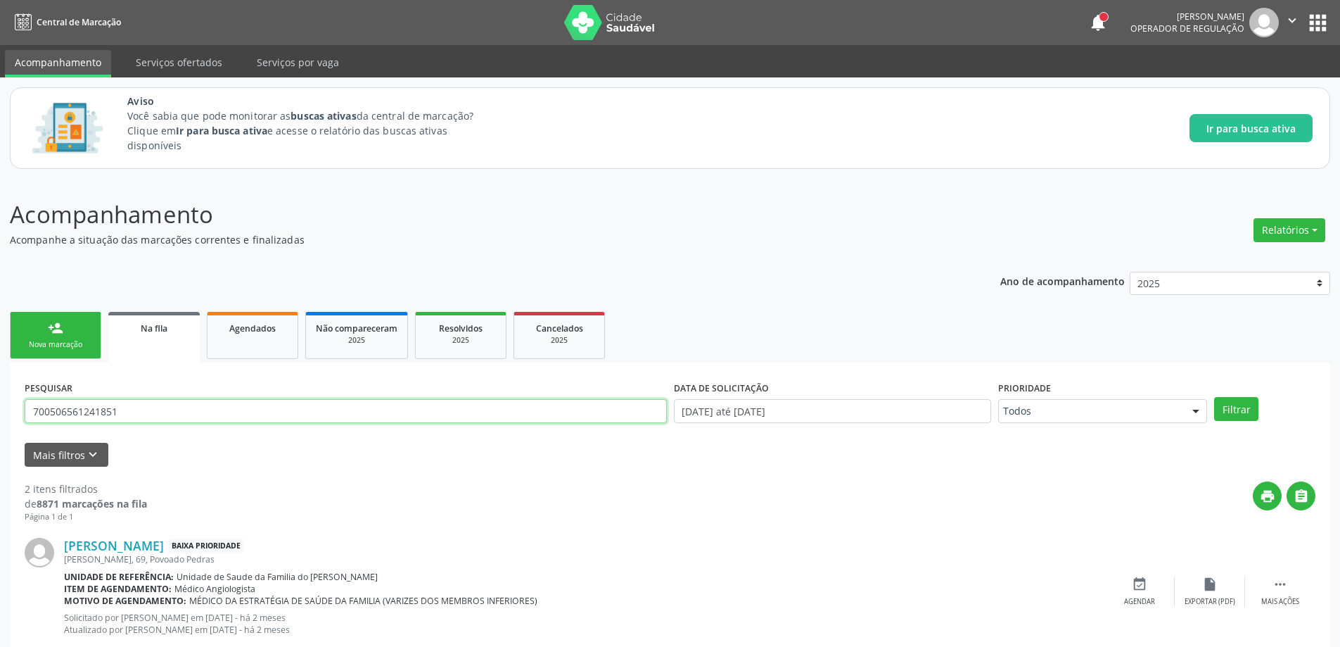
click at [151, 410] on input "700506561241851" at bounding box center [346, 411] width 642 height 24
type input "7"
type input "709207253323439"
click at [1228, 405] on button "Filtrar" at bounding box center [1236, 409] width 44 height 24
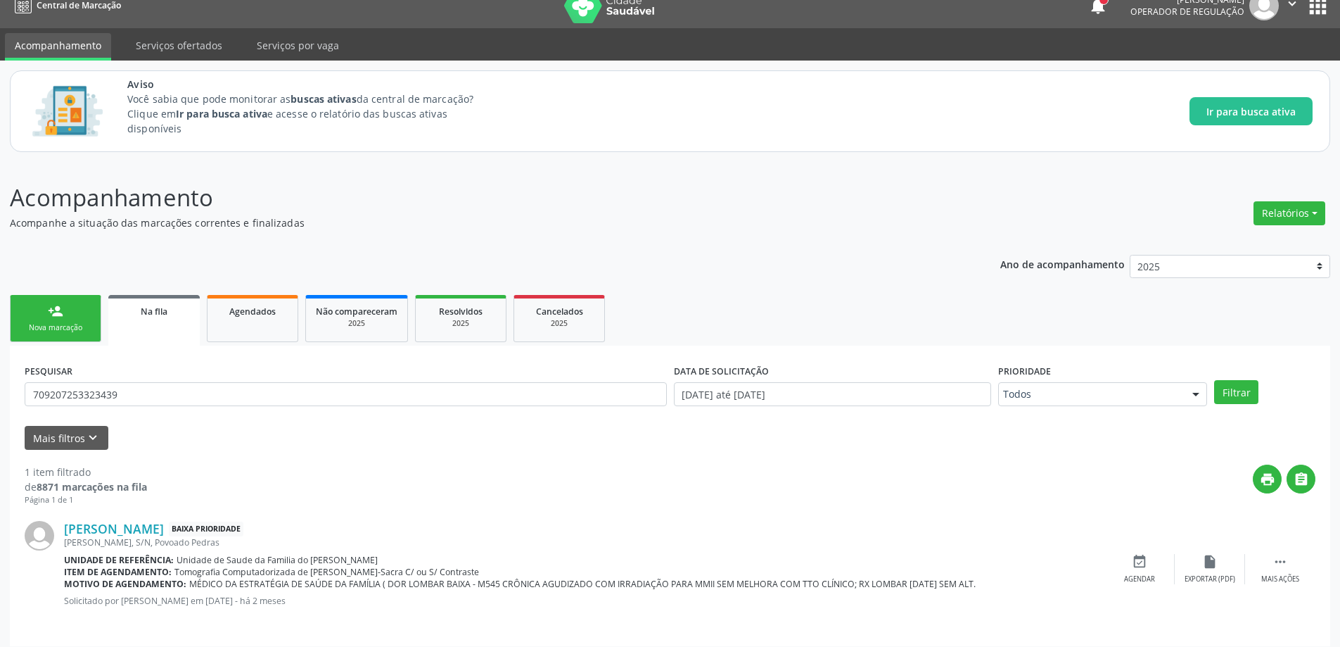
scroll to position [26, 0]
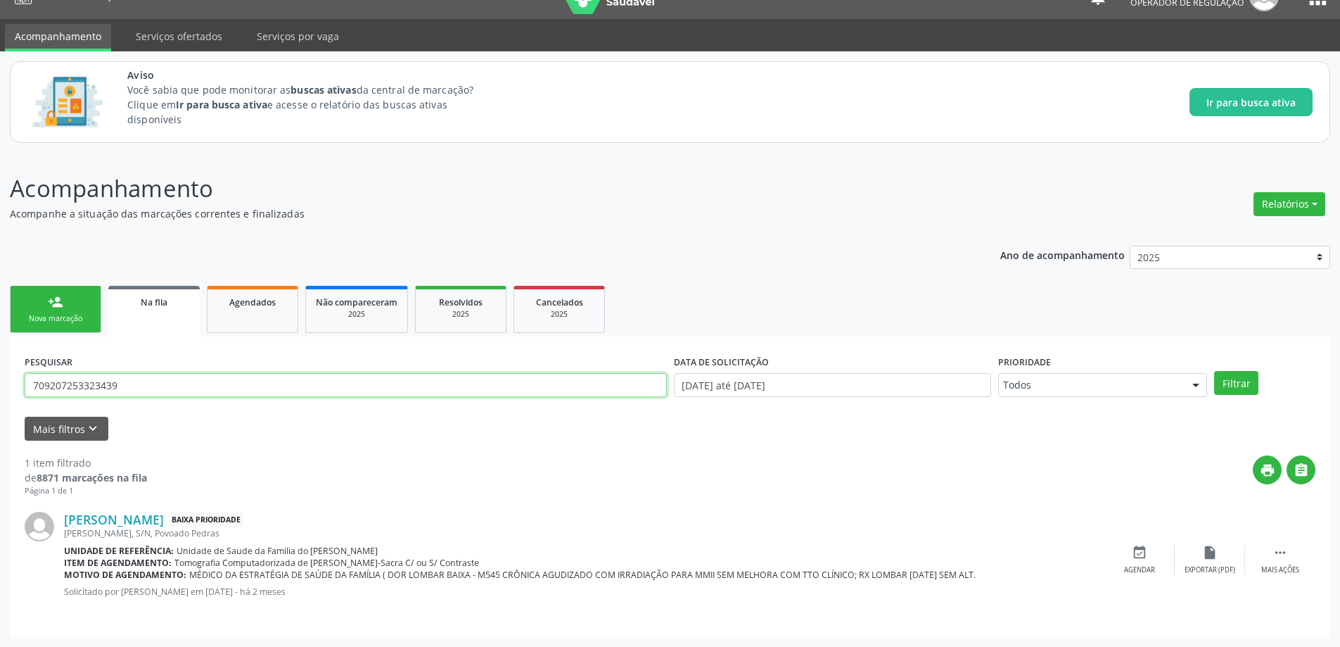
drag, startPoint x: 150, startPoint y: 380, endPoint x: 32, endPoint y: 380, distance: 118.2
click at [32, 380] on input "709207253323439" at bounding box center [346, 385] width 642 height 24
